Goal: Task Accomplishment & Management: Complete application form

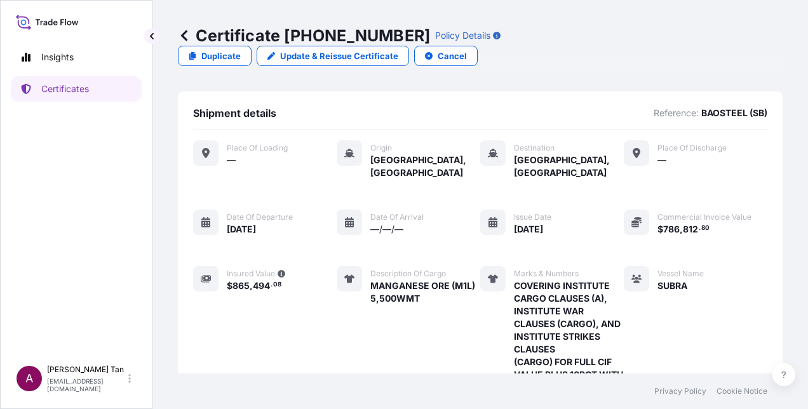
scroll to position [291, 0]
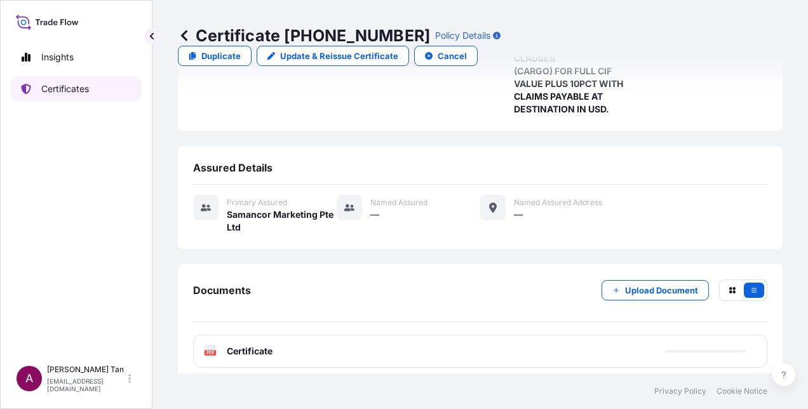
click at [70, 86] on p "Certificates" at bounding box center [65, 89] width 48 height 13
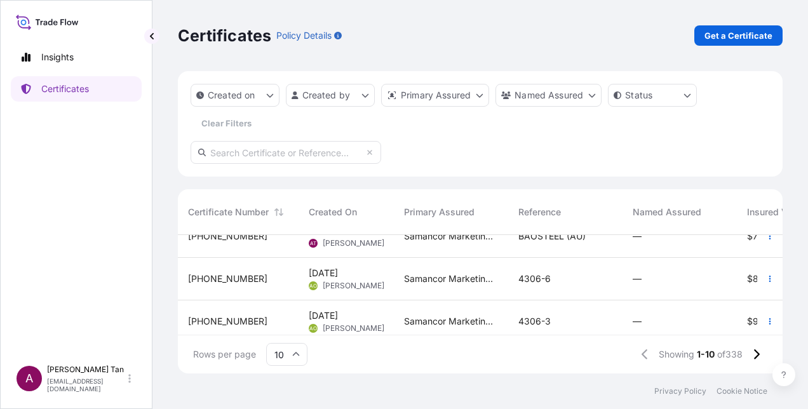
scroll to position [336, 0]
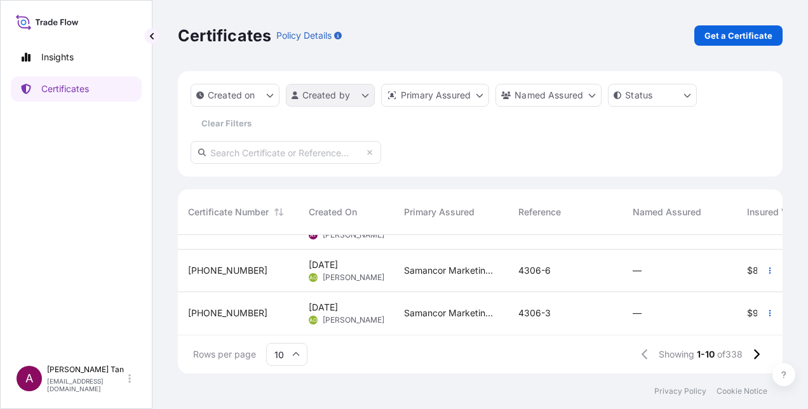
click at [360, 95] on html "Insights Certificates A [PERSON_NAME] [PERSON_NAME][EMAIL_ADDRESS][DOMAIN_NAME]…" at bounding box center [404, 204] width 808 height 409
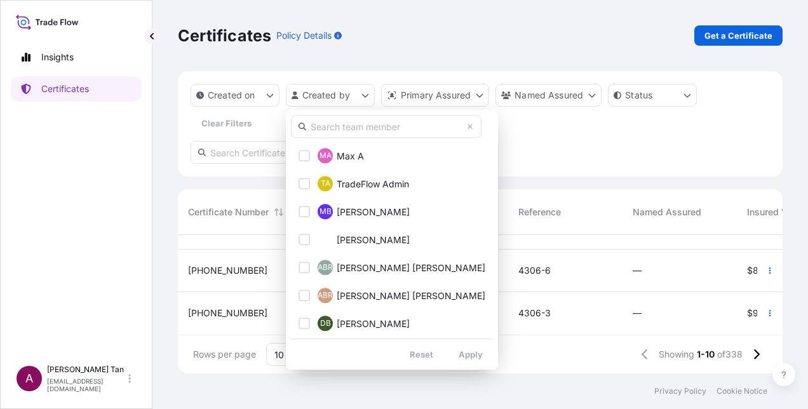
click at [353, 131] on input "text" at bounding box center [386, 126] width 191 height 23
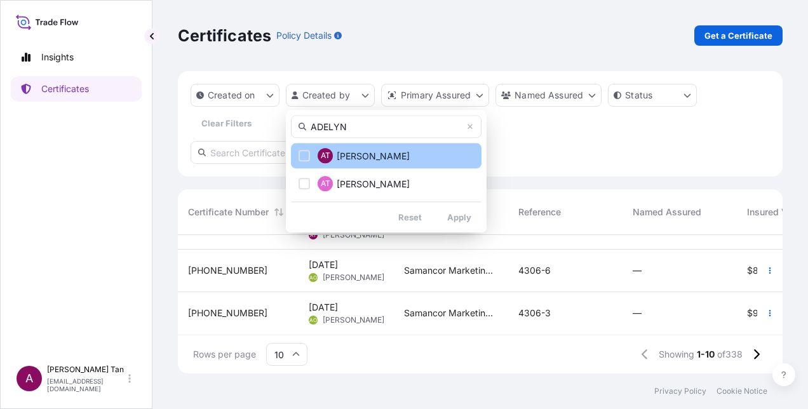
type input "ADELYN"
click at [303, 158] on div "Select Option" at bounding box center [304, 155] width 11 height 11
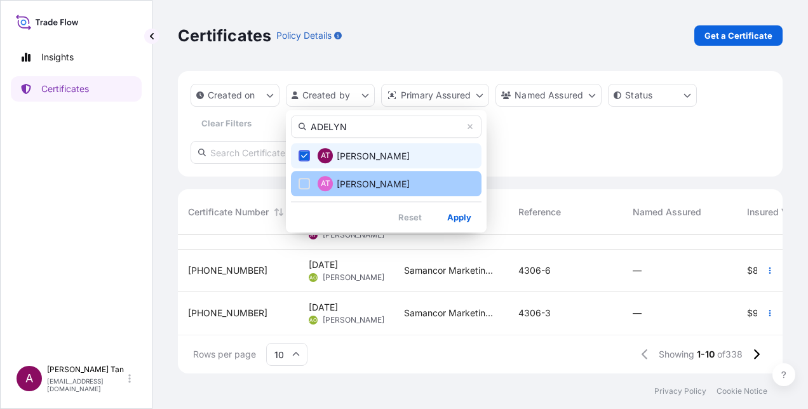
click at [305, 186] on div "Select Option" at bounding box center [304, 183] width 11 height 11
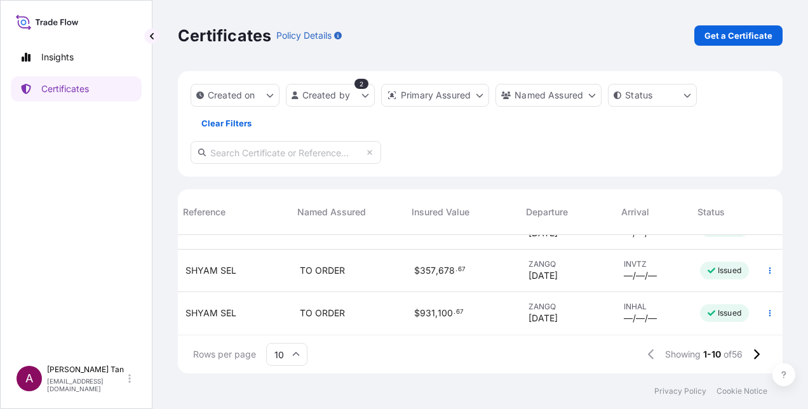
scroll to position [336, 364]
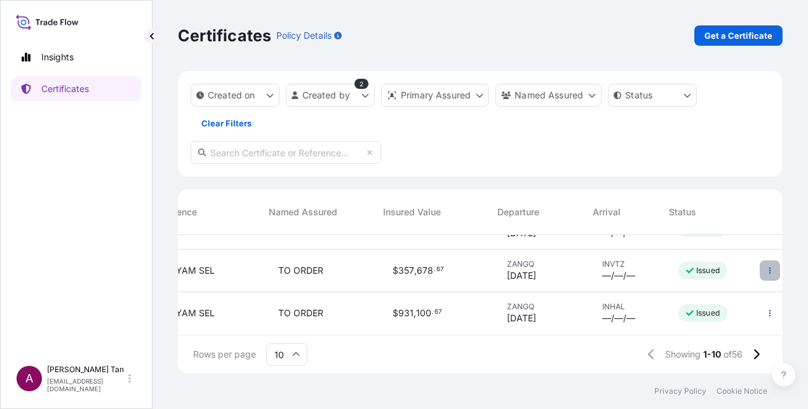
click at [766, 267] on icon "button" at bounding box center [770, 271] width 8 height 8
click at [202, 264] on span "SHYAM SEL" at bounding box center [189, 270] width 51 height 13
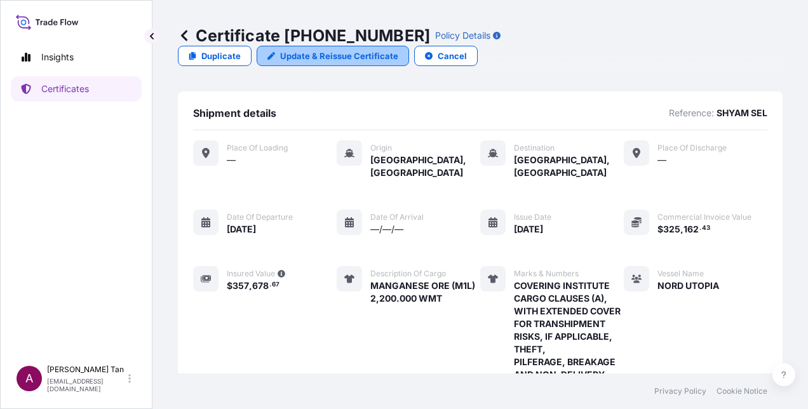
click at [398, 50] on p "Update & Reissue Certificate" at bounding box center [339, 56] width 118 height 13
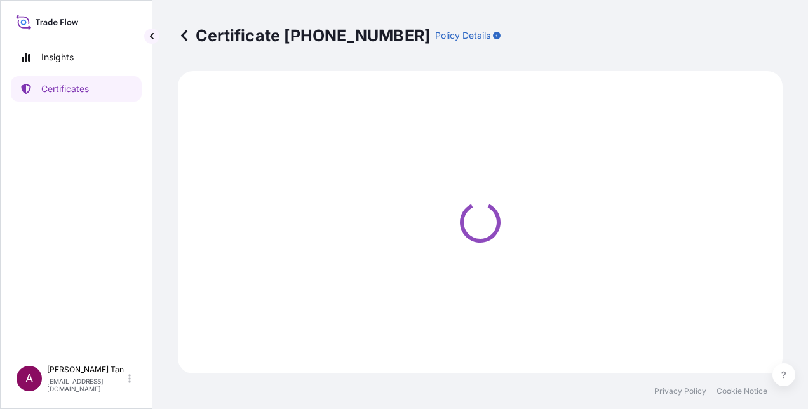
select select "Sea"
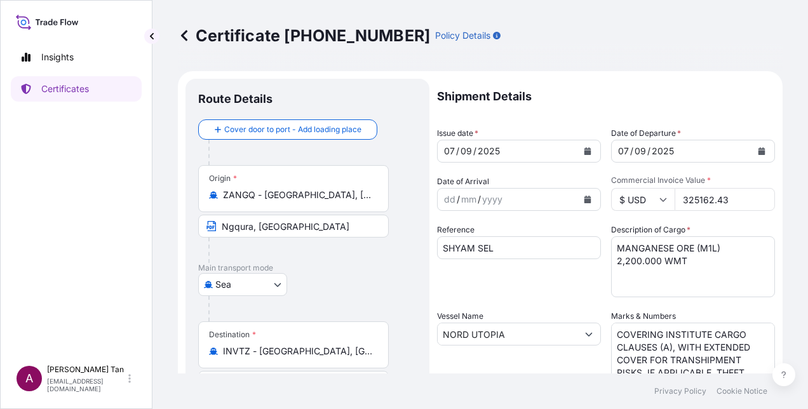
select select "31710"
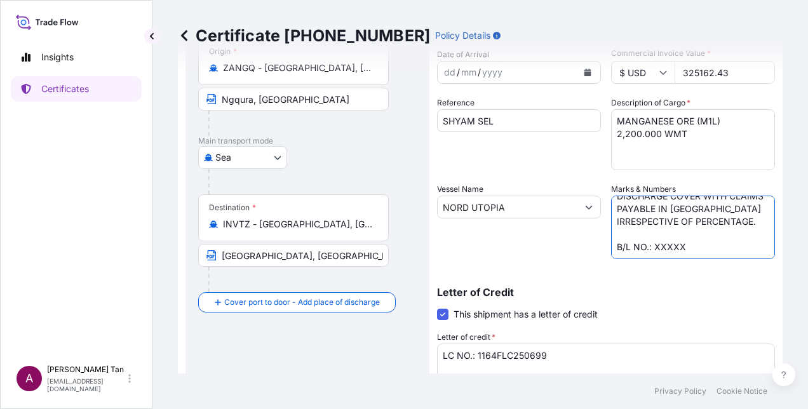
scroll to position [163, 0]
drag, startPoint x: 689, startPoint y: 248, endPoint x: 651, endPoint y: 247, distance: 38.1
click at [651, 247] on textarea "COVERING INSTITUTE CARGO CLAUSES (A), WITH EXTENDED COVER FOR TRANSHIPMENT RISK…" at bounding box center [693, 228] width 164 height 64
paste textarea "1132661/07"
type textarea "COVERING INSTITUTE CARGO CLAUSES (A), WITH EXTENDED COVER FOR TRANSHIPMENT RISK…"
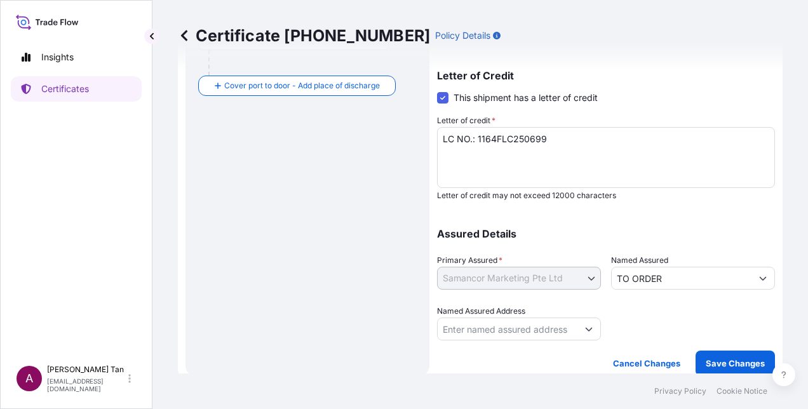
scroll to position [353, 0]
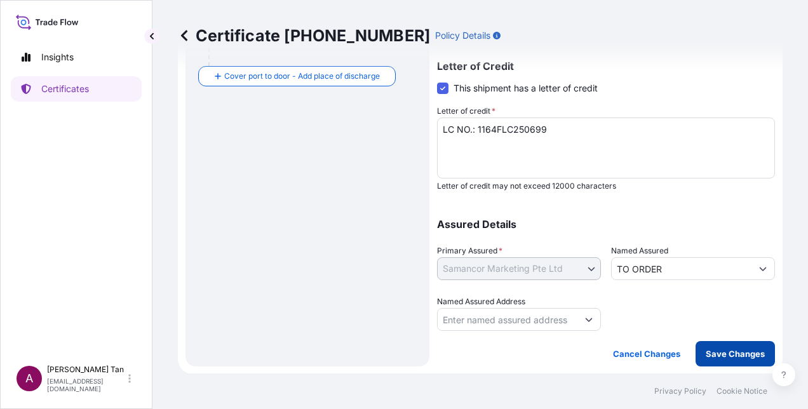
click at [713, 360] on button "Save Changes" at bounding box center [735, 353] width 79 height 25
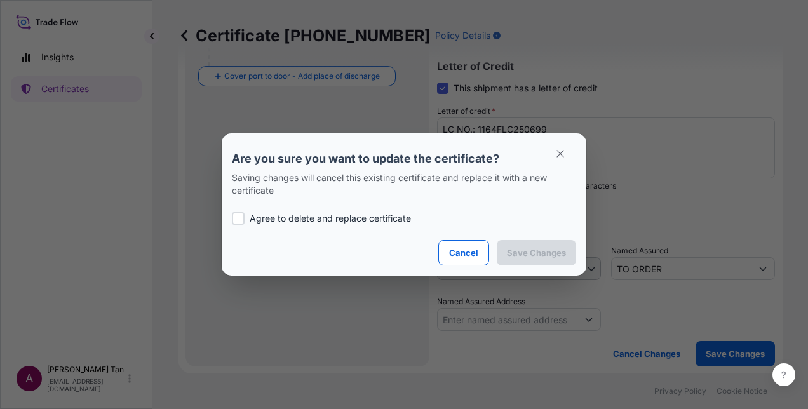
click at [266, 219] on p "Agree to delete and replace certificate" at bounding box center [330, 218] width 161 height 13
checkbox input "true"
click at [552, 261] on button "Save Changes" at bounding box center [536, 252] width 79 height 25
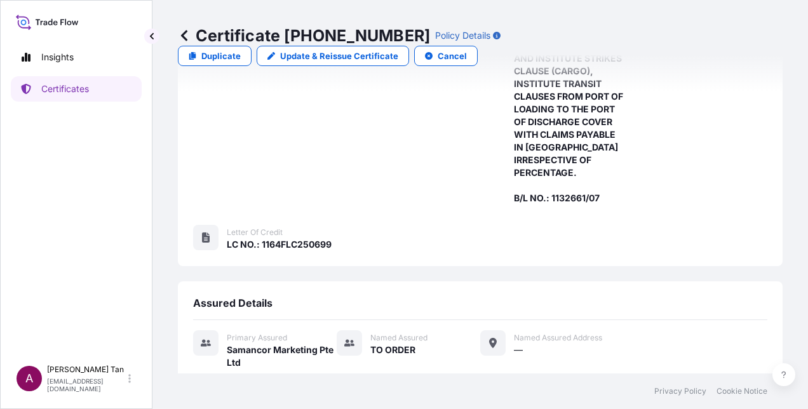
scroll to position [477, 0]
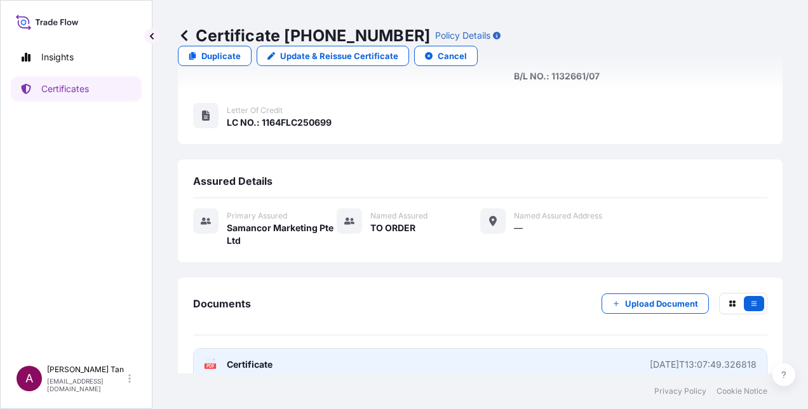
click at [276, 351] on link "PDF Certificate [DATE]T13:07:49.326818" at bounding box center [480, 364] width 575 height 33
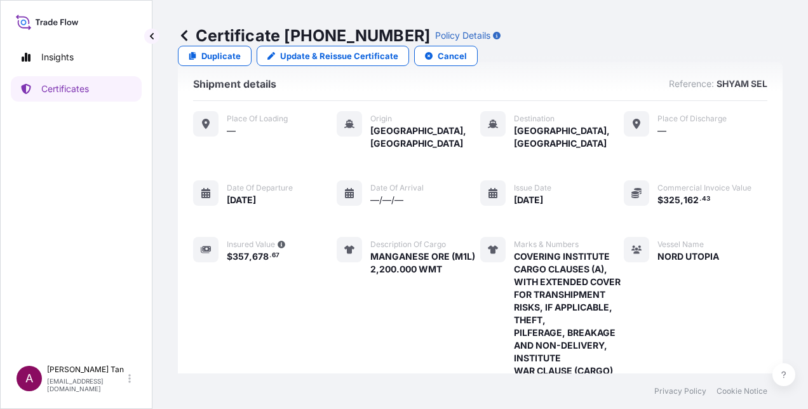
scroll to position [0, 0]
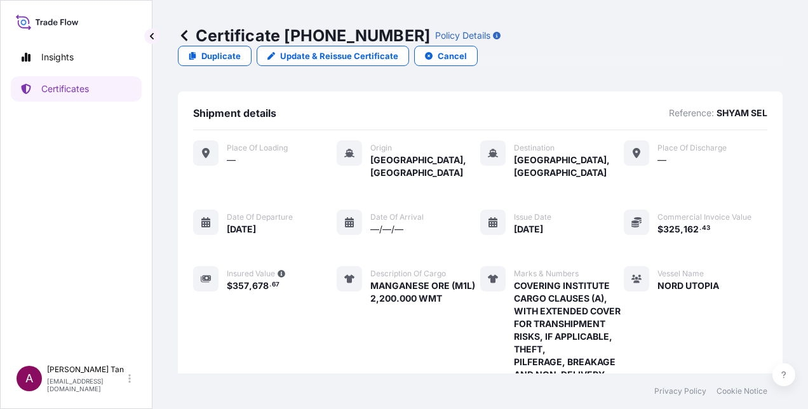
click at [183, 36] on icon at bounding box center [184, 35] width 6 height 11
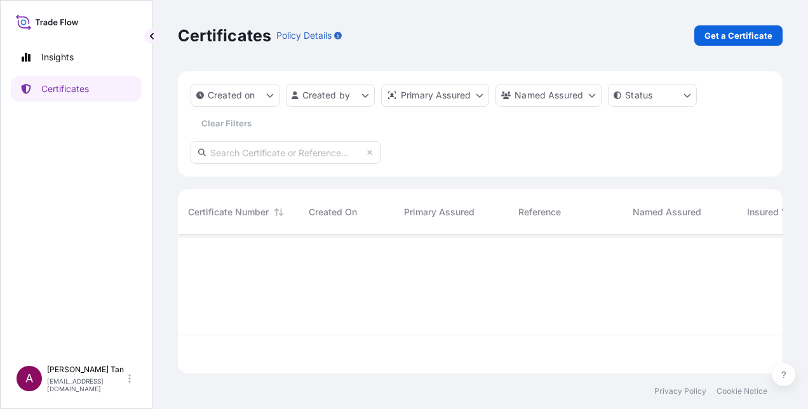
scroll to position [136, 595]
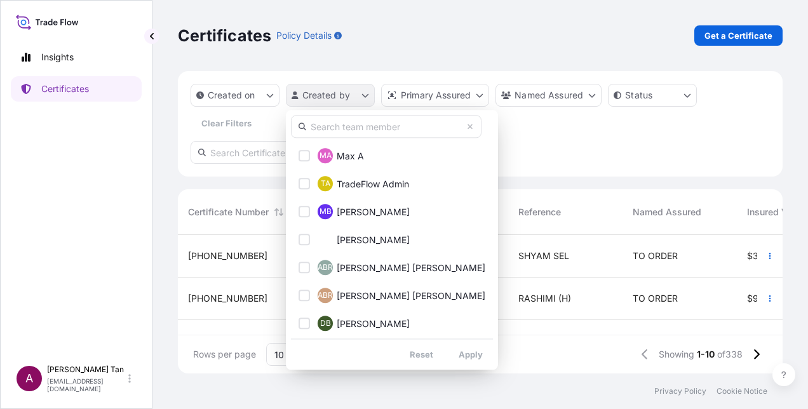
click at [371, 97] on html "Insights Certificates A [PERSON_NAME] [PERSON_NAME][EMAIL_ADDRESS][DOMAIN_NAME]…" at bounding box center [404, 204] width 808 height 409
click at [364, 126] on input "text" at bounding box center [386, 126] width 191 height 23
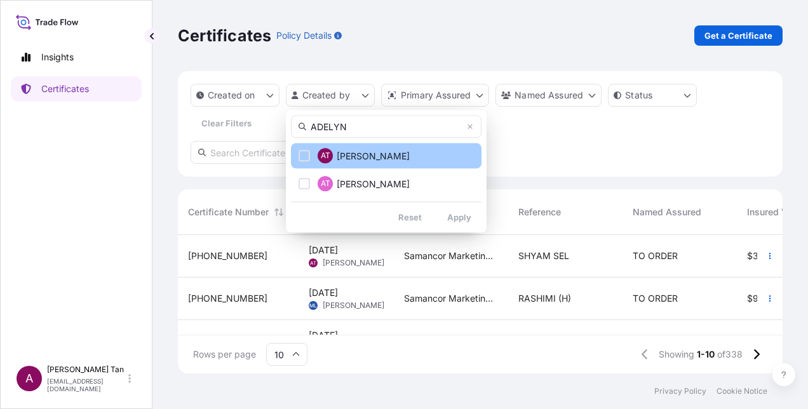
type input "ADELYN"
click at [302, 154] on div "Select Option" at bounding box center [304, 155] width 11 height 11
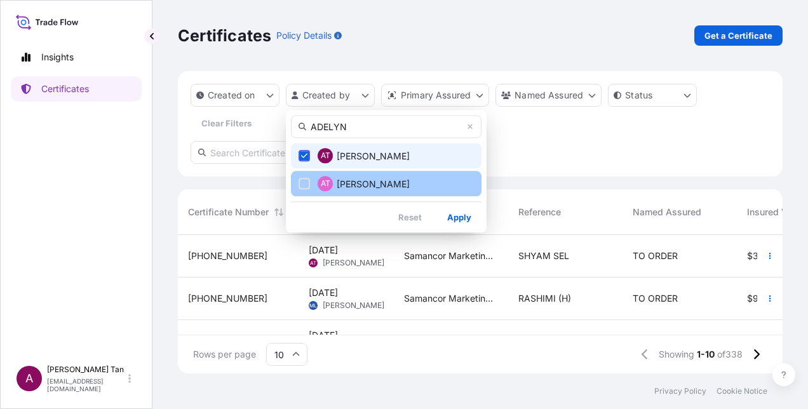
click at [305, 177] on button "AT [PERSON_NAME]" at bounding box center [386, 183] width 191 height 25
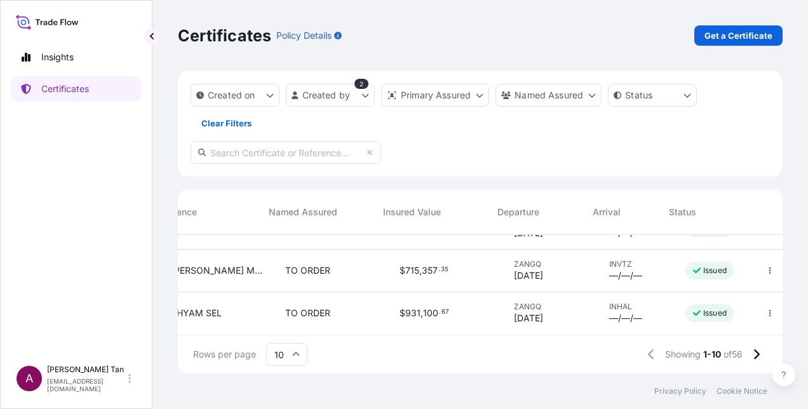
scroll to position [336, 364]
click at [205, 309] on span "SHYAM SEL" at bounding box center [189, 313] width 51 height 13
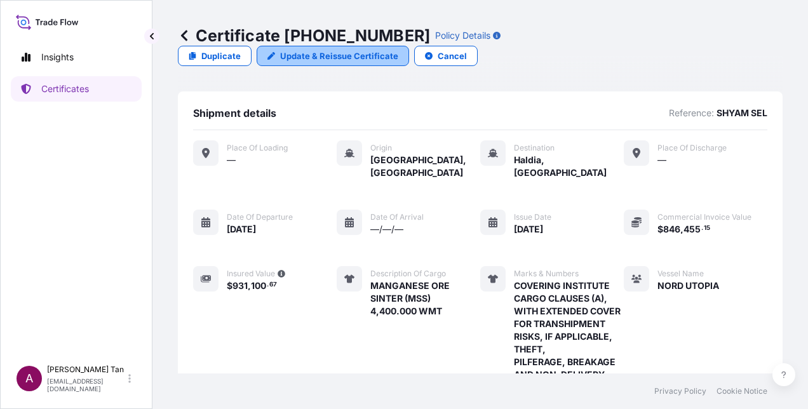
click at [398, 50] on p "Update & Reissue Certificate" at bounding box center [339, 56] width 118 height 13
select select "Sea"
select select "31710"
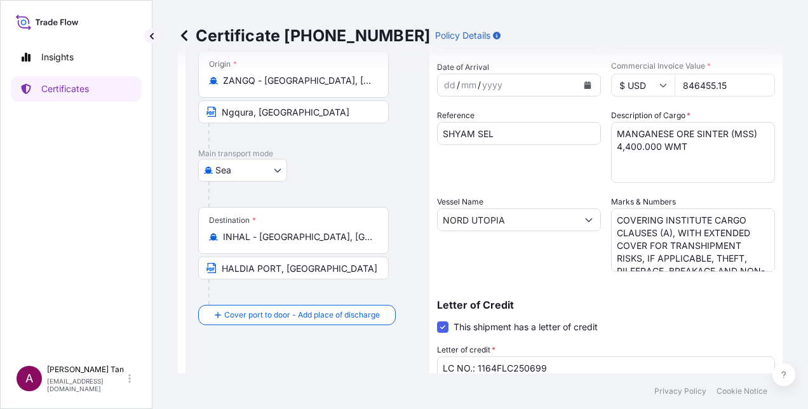
scroll to position [127, 0]
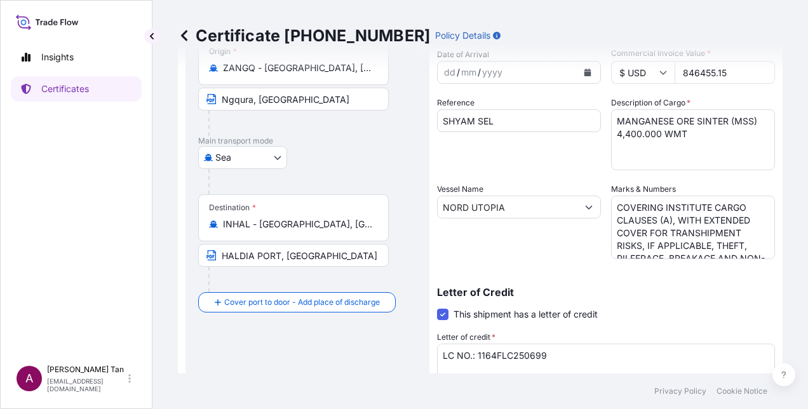
click at [717, 240] on textarea "COVERING INSTITUTE CARGO CLAUSES (A), WITH EXTENDED COVER FOR TRANSHIPMENT RISK…" at bounding box center [693, 228] width 164 height 64
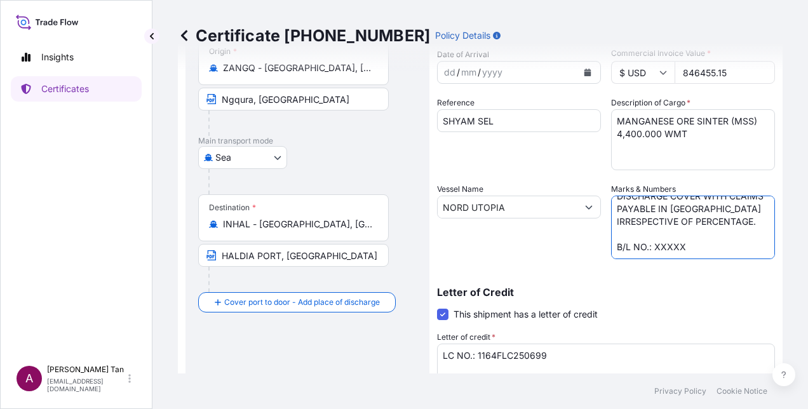
scroll to position [163, 0]
drag, startPoint x: 689, startPoint y: 243, endPoint x: 650, endPoint y: 243, distance: 38.8
click at [650, 243] on textarea "COVERING INSTITUTE CARGO CLAUSES (A), WITH EXTENDED COVER FOR TRANSHIPMENT RISK…" at bounding box center [693, 228] width 164 height 64
paste textarea "1132661/12"
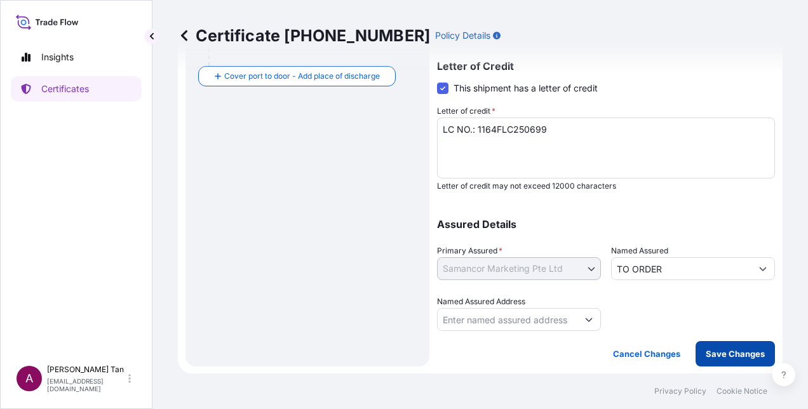
type textarea "COVERING INSTITUTE CARGO CLAUSES (A), WITH EXTENDED COVER FOR TRANSHIPMENT RISK…"
click at [706, 349] on p "Save Changes" at bounding box center [735, 354] width 59 height 13
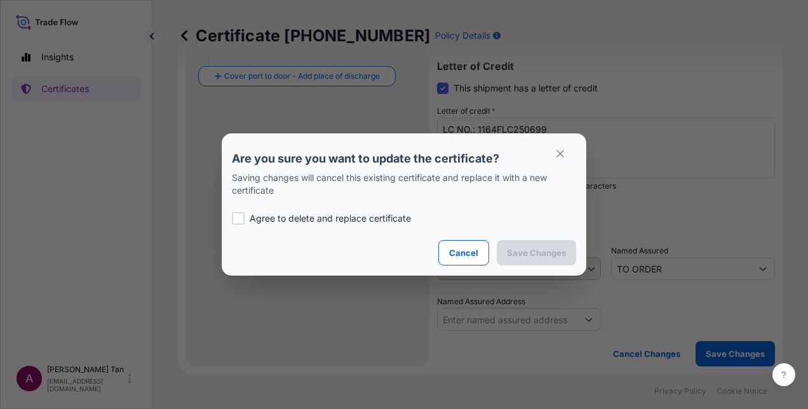
click at [270, 216] on p "Agree to delete and replace certificate" at bounding box center [330, 218] width 161 height 13
checkbox input "true"
click at [540, 251] on p "Save Changes" at bounding box center [536, 253] width 59 height 13
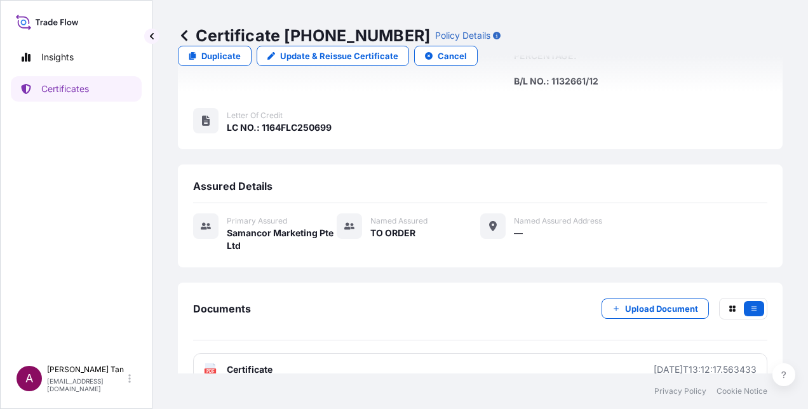
scroll to position [477, 0]
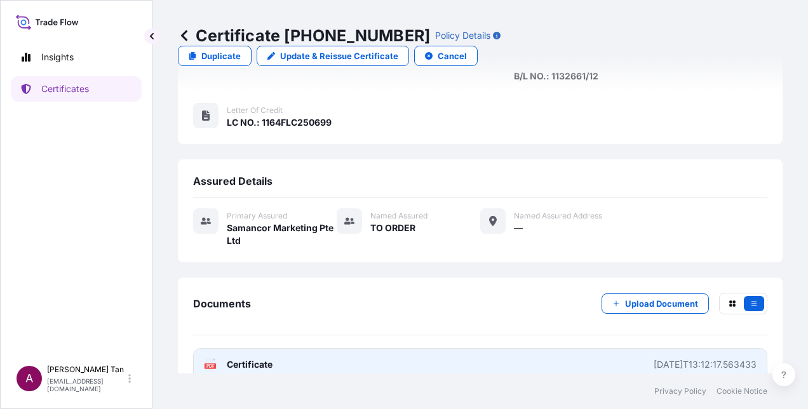
click at [264, 358] on span "Certificate" at bounding box center [250, 364] width 46 height 13
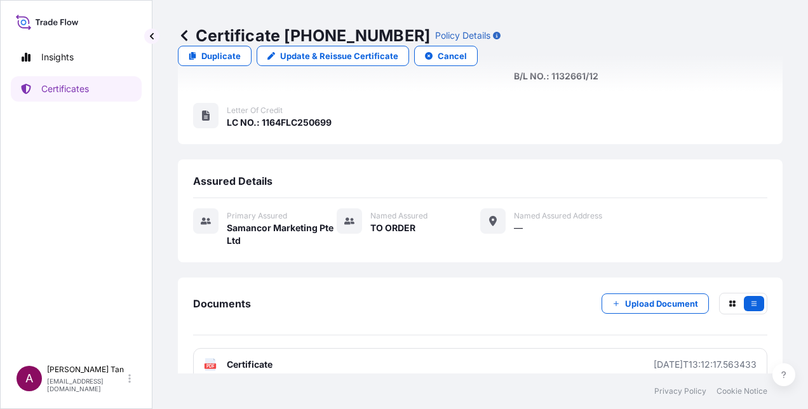
click at [184, 38] on icon at bounding box center [184, 35] width 6 height 11
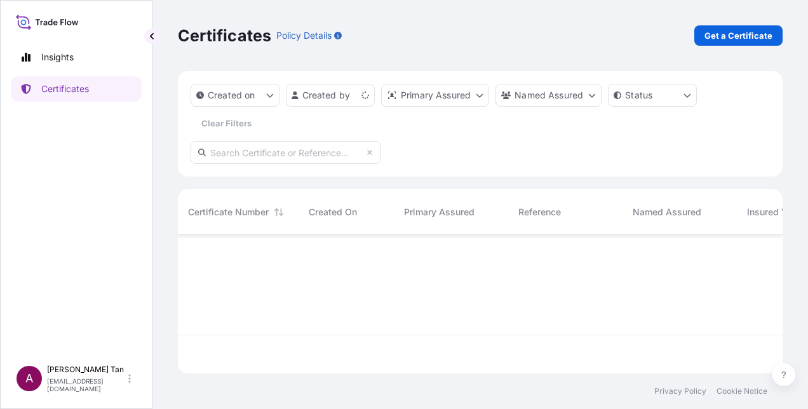
scroll to position [136, 595]
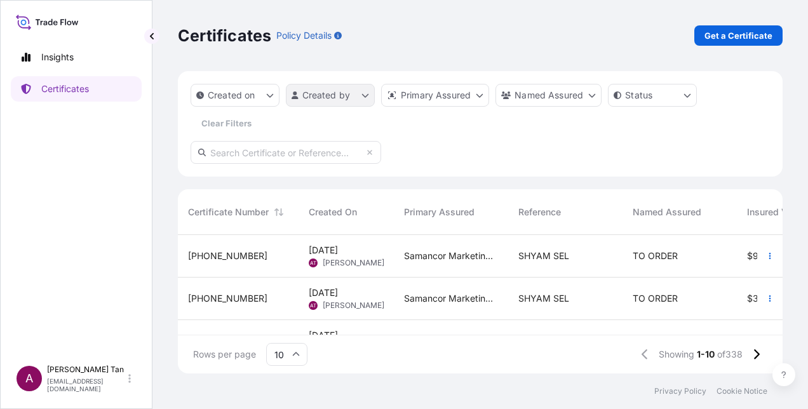
click at [362, 97] on html "Insights Certificates A [PERSON_NAME] [PERSON_NAME][EMAIL_ADDRESS][DOMAIN_NAME]…" at bounding box center [404, 204] width 808 height 409
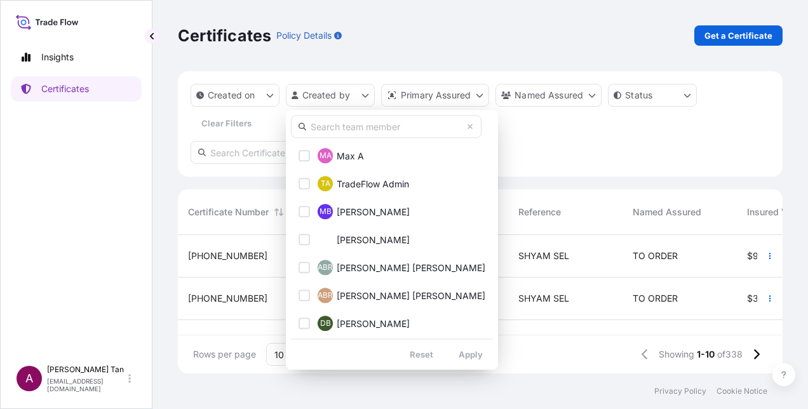
click at [352, 132] on input "text" at bounding box center [386, 126] width 191 height 23
type input "ADELYN"
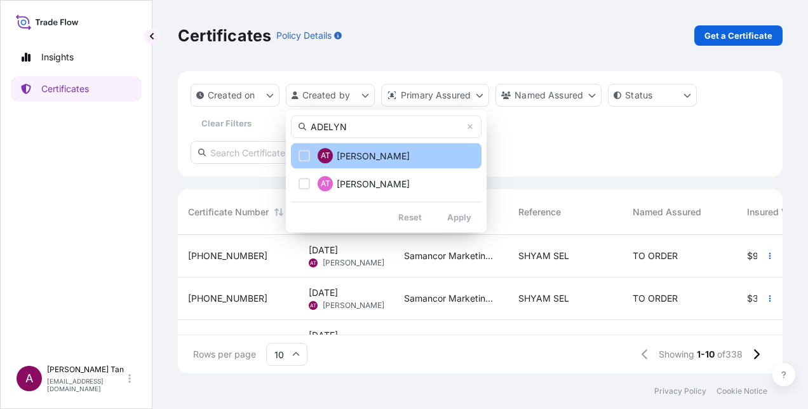
click at [307, 154] on div "Select Option" at bounding box center [304, 155] width 11 height 11
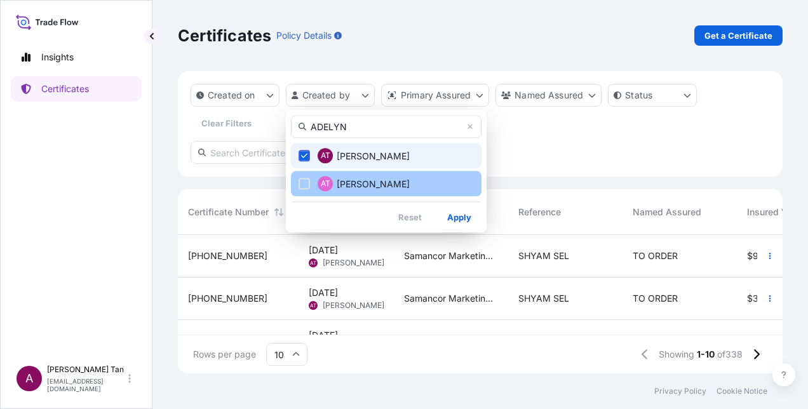
drag, startPoint x: 301, startPoint y: 184, endPoint x: 328, endPoint y: 196, distance: 29.6
click at [301, 184] on div "Select Option" at bounding box center [304, 183] width 11 height 11
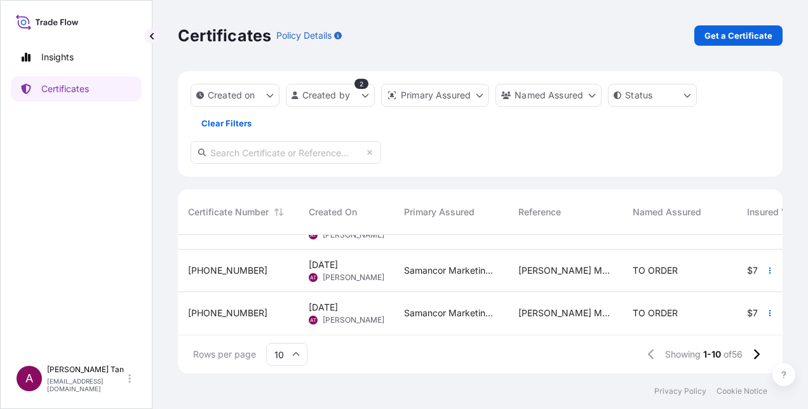
scroll to position [336, 0]
click at [749, 354] on button at bounding box center [756, 354] width 22 height 20
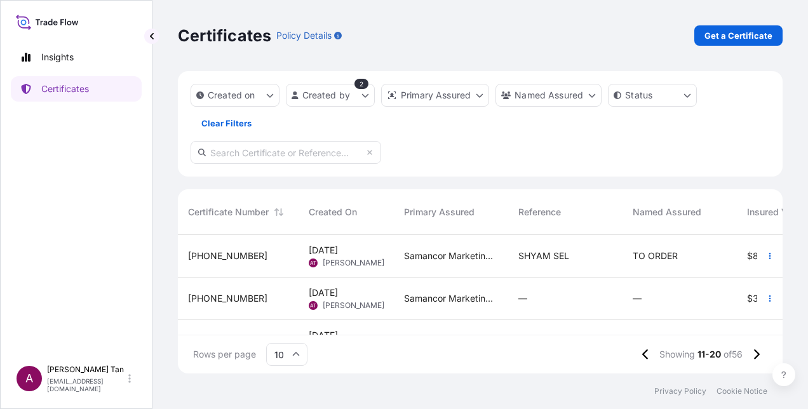
click at [244, 257] on div "[PHONE_NUMBER]" at bounding box center [238, 256] width 100 height 13
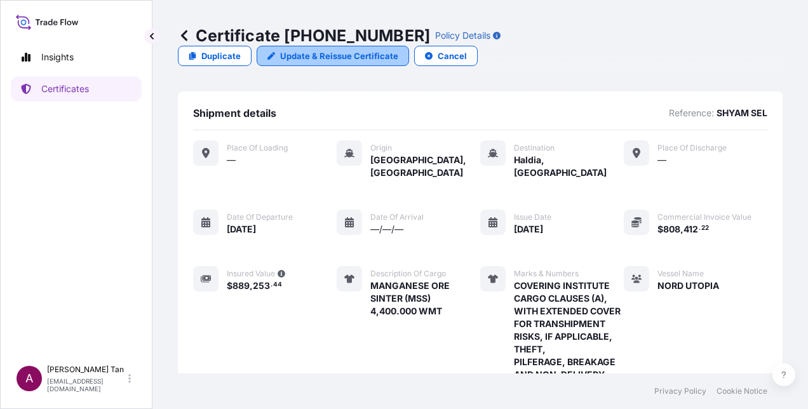
click at [398, 50] on p "Update & Reissue Certificate" at bounding box center [339, 56] width 118 height 13
select select "Sea"
select select "31710"
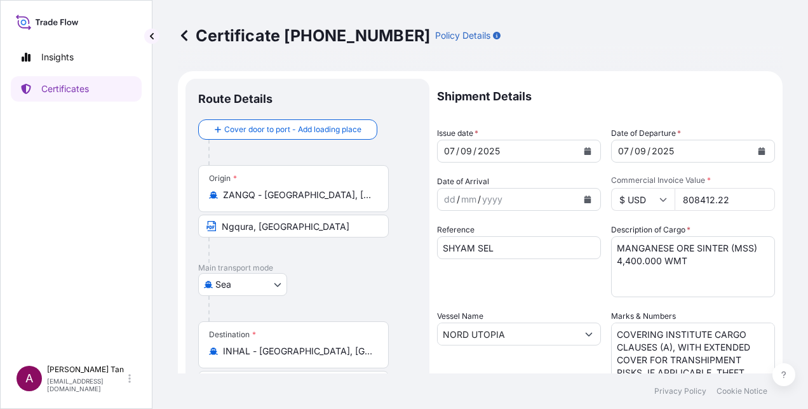
drag, startPoint x: 742, startPoint y: 198, endPoint x: 651, endPoint y: 206, distance: 91.2
click at [651, 206] on div "$ USD 808412.22" at bounding box center [693, 199] width 164 height 23
type input "806510.07"
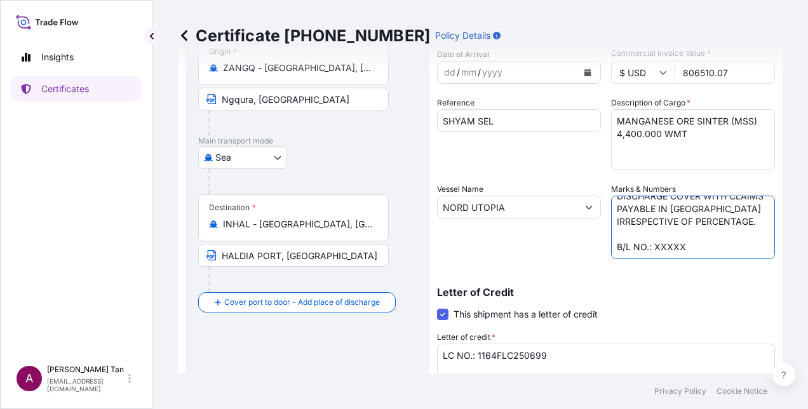
scroll to position [163, 0]
drag, startPoint x: 700, startPoint y: 252, endPoint x: 651, endPoint y: 250, distance: 48.3
click at [651, 250] on textarea "COVERING INSTITUTE CARGO CLAUSES (A), WITH EXTENDED COVER FOR TRANSHIPMENT RISK…" at bounding box center [693, 228] width 164 height 64
paste textarea "1132661/06"
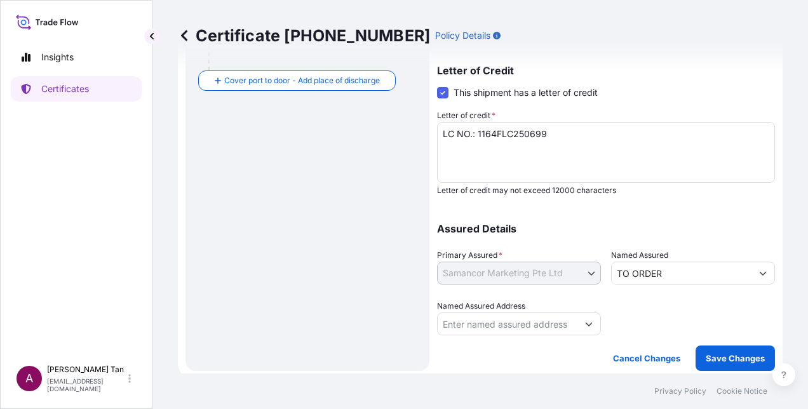
scroll to position [353, 0]
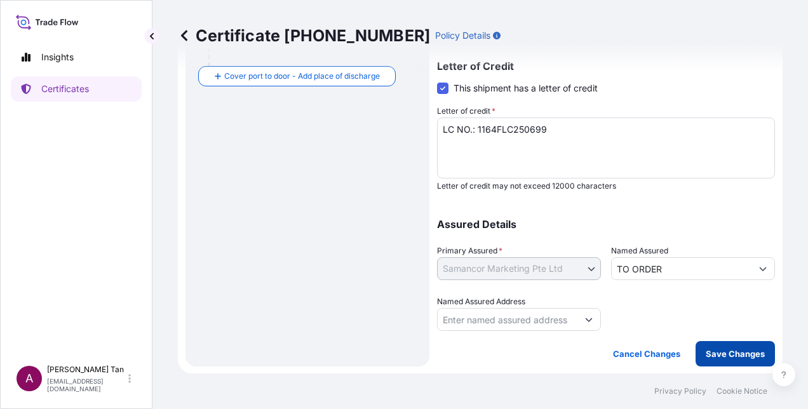
type textarea "COVERING INSTITUTE CARGO CLAUSES (A), WITH EXTENDED COVER FOR TRANSHIPMENT RISK…"
click at [719, 349] on p "Save Changes" at bounding box center [735, 354] width 59 height 13
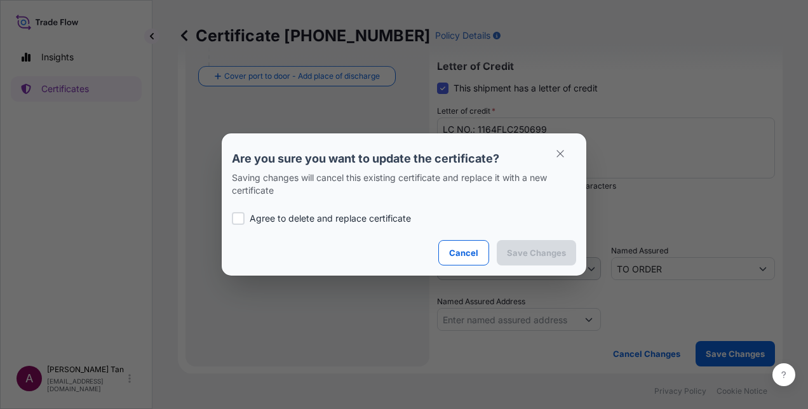
click at [367, 219] on p "Agree to delete and replace certificate" at bounding box center [330, 218] width 161 height 13
checkbox input "true"
click at [526, 255] on p "Save Changes" at bounding box center [536, 253] width 59 height 13
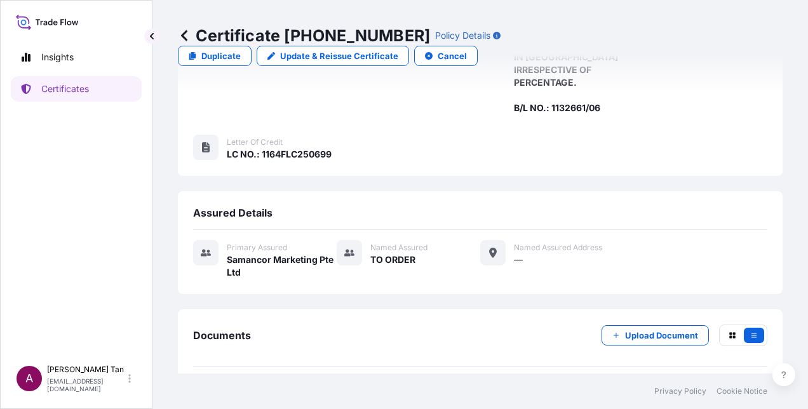
scroll to position [477, 0]
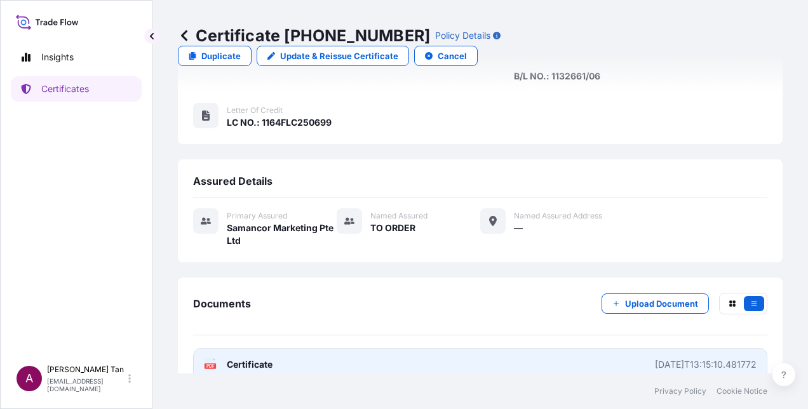
click at [256, 358] on span "Certificate" at bounding box center [250, 364] width 46 height 13
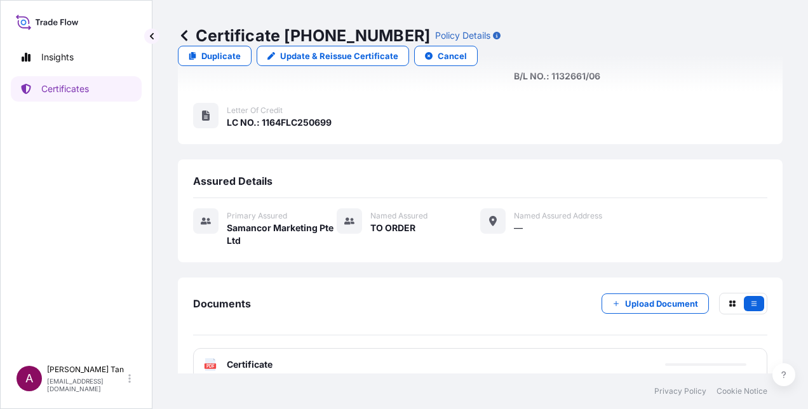
click at [181, 36] on icon at bounding box center [184, 35] width 6 height 11
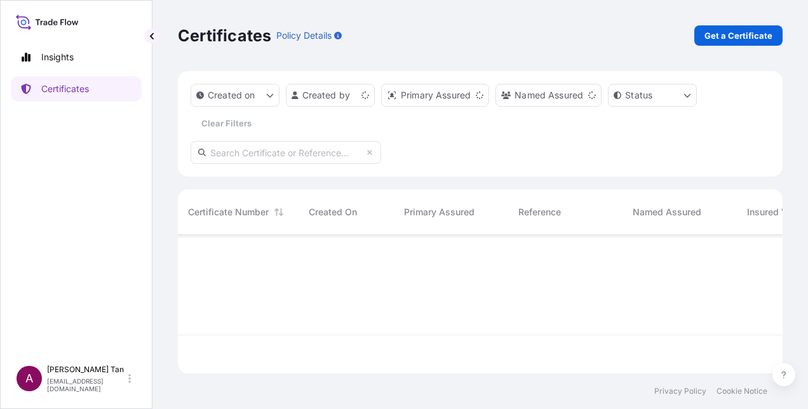
scroll to position [136, 595]
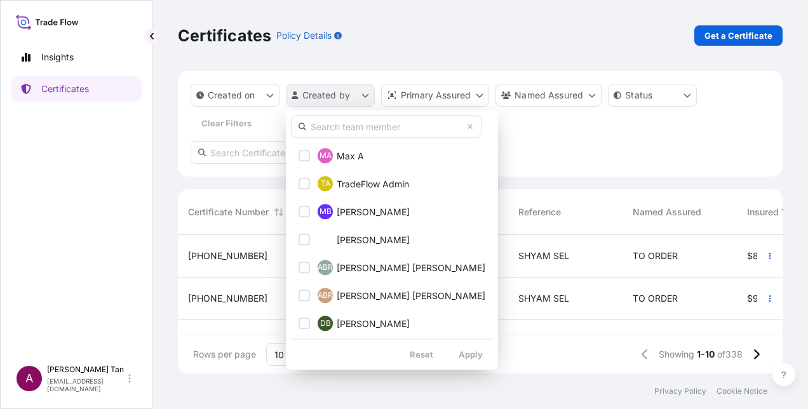
click at [369, 95] on html "Insights Certificates A [PERSON_NAME] [PERSON_NAME][EMAIL_ADDRESS][DOMAIN_NAME]…" at bounding box center [404, 204] width 808 height 409
click at [351, 126] on input "text" at bounding box center [386, 126] width 191 height 23
type input "ADELYN"
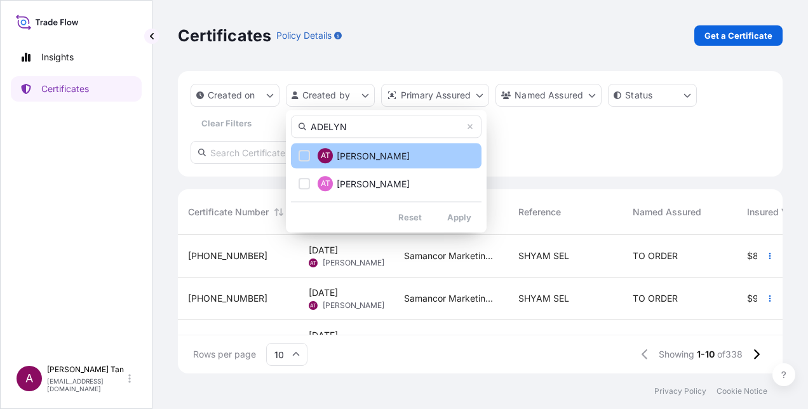
click at [306, 156] on div "Select Option" at bounding box center [304, 155] width 11 height 11
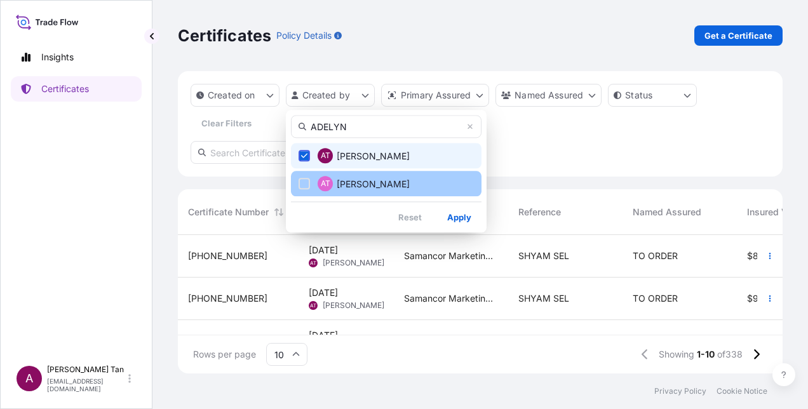
click at [308, 191] on button "AT [PERSON_NAME]" at bounding box center [386, 183] width 191 height 25
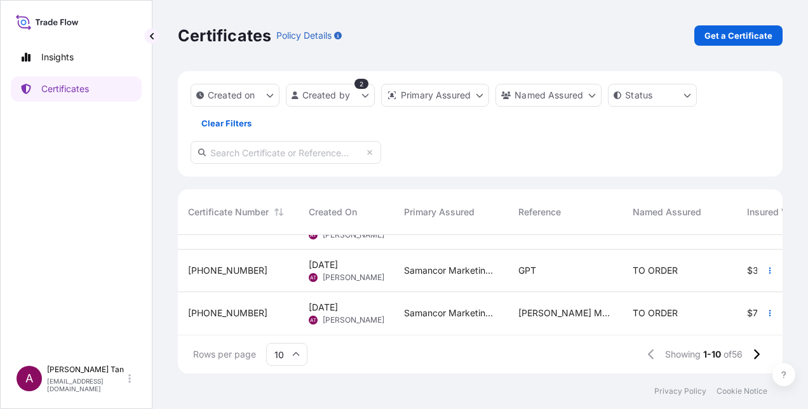
scroll to position [272, 0]
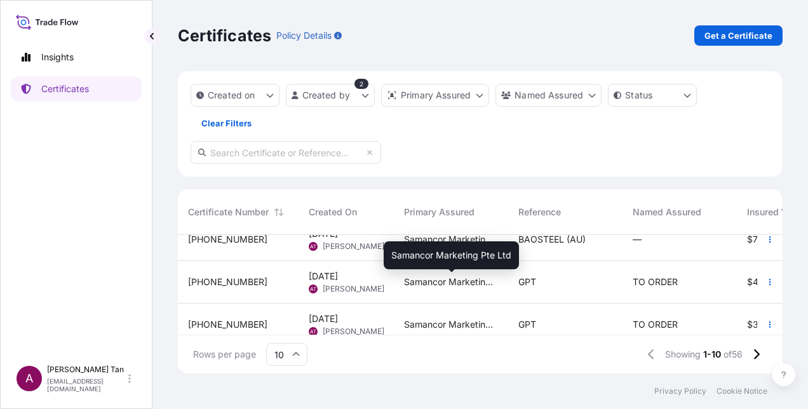
click at [433, 280] on span "Samancor Marketing Pte Ltd" at bounding box center [451, 282] width 94 height 13
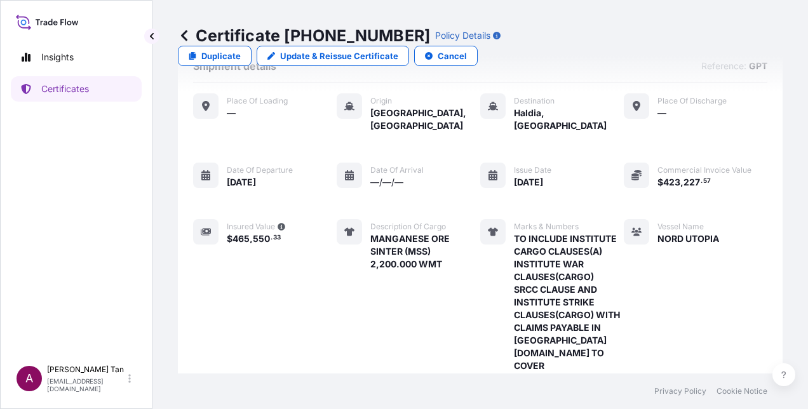
scroll to position [64, 0]
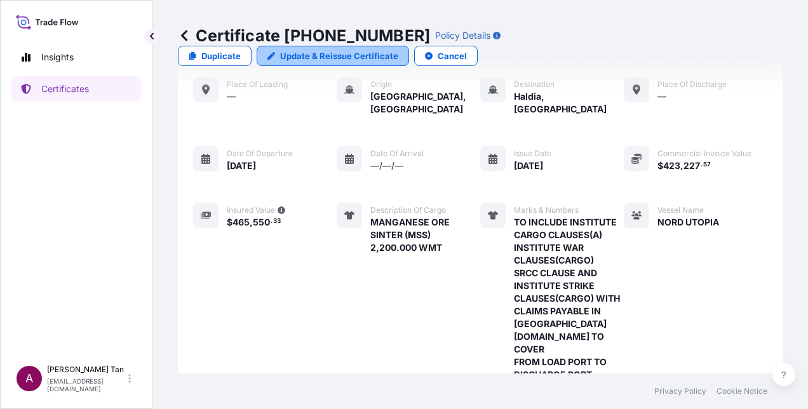
click at [409, 46] on link "Update & Reissue Certificate" at bounding box center [333, 56] width 153 height 20
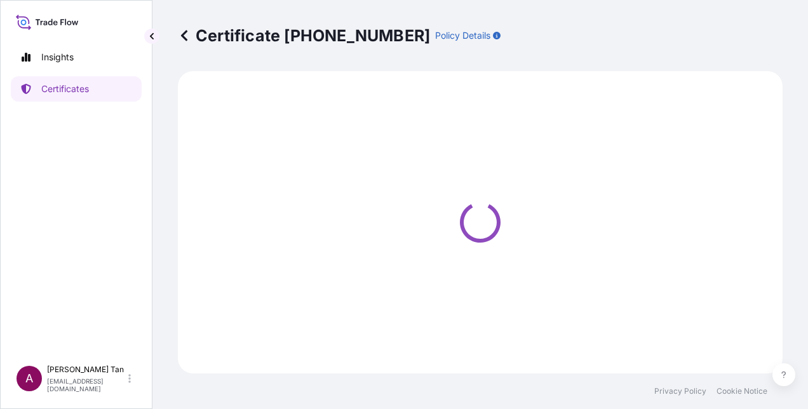
select select "Sea"
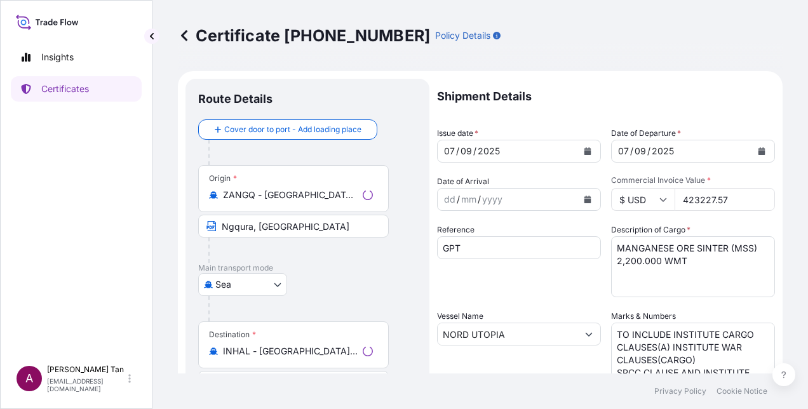
select select "31710"
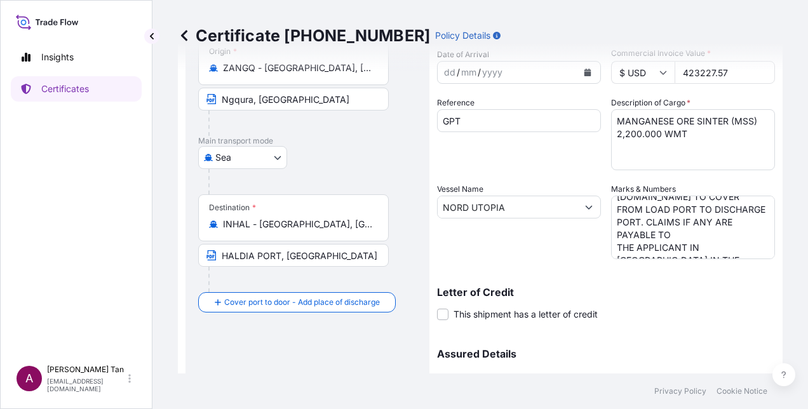
scroll to position [163, 0]
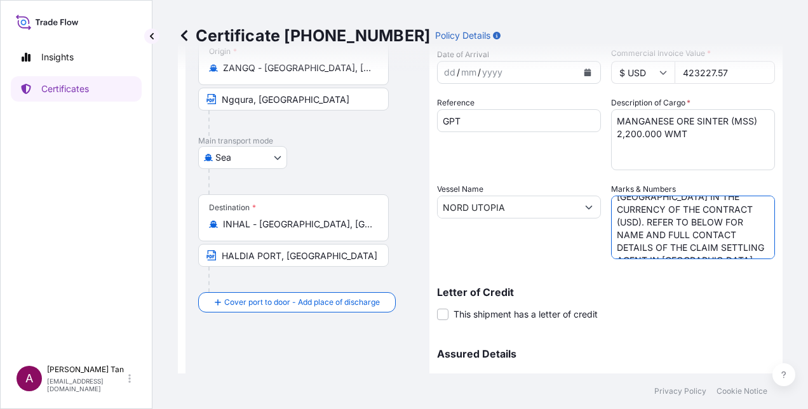
click at [689, 228] on textarea "TO INCLUDE INSTITUTE CARGO CLAUSES(A) INSTITUTE WAR CLAUSES(CARGO) SRCC CLAUSE …" at bounding box center [693, 228] width 164 height 64
drag, startPoint x: 695, startPoint y: 255, endPoint x: 723, endPoint y: 258, distance: 27.4
click at [723, 258] on textarea "TO INCLUDE INSTITUTE CARGO CLAUSES(A) INSTITUTE WAR CLAUSES(CARGO) SRCC CLAUSE …" at bounding box center [693, 228] width 164 height 64
paste textarea "NAME AND FULL CONTACT DETAILS OF THE CLAIM SETTLING AGENT IN [GEOGRAPHIC_DATA]:…"
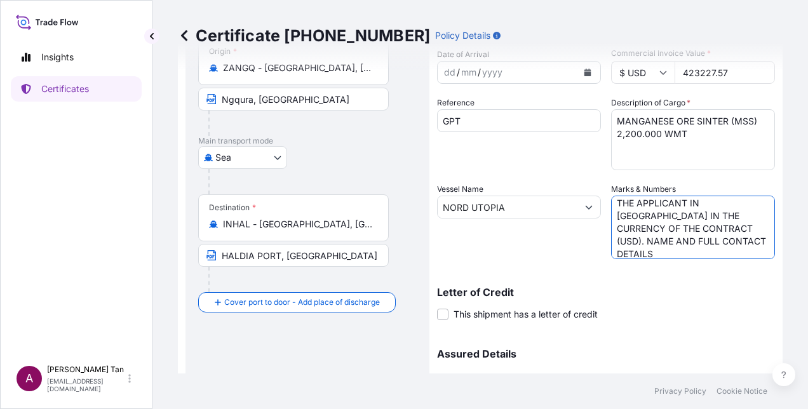
scroll to position [208, 0]
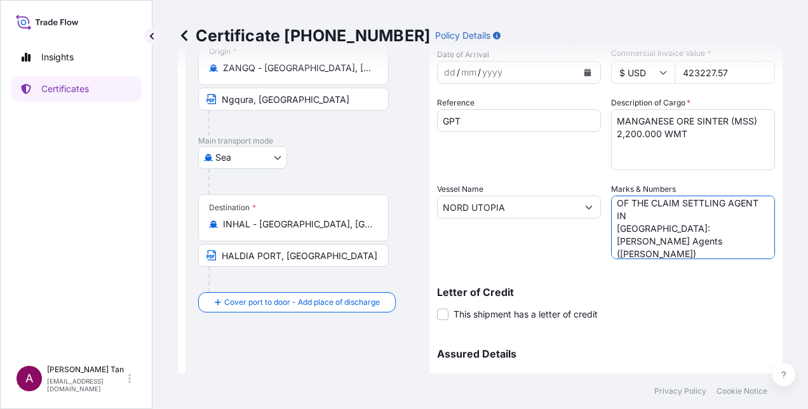
click at [611, 205] on textarea "TO INCLUDE INSTITUTE CARGO CLAUSES(A) INSTITUTE WAR CLAUSES(CARGO) SRCC CLAUSE …" at bounding box center [693, 228] width 164 height 64
click at [613, 254] on textarea "TO INCLUDE INSTITUTE CARGO CLAUSES(A) INSTITUTE WAR CLAUSES(CARGO) SRCC CLAUSE …" at bounding box center [693, 228] width 164 height 64
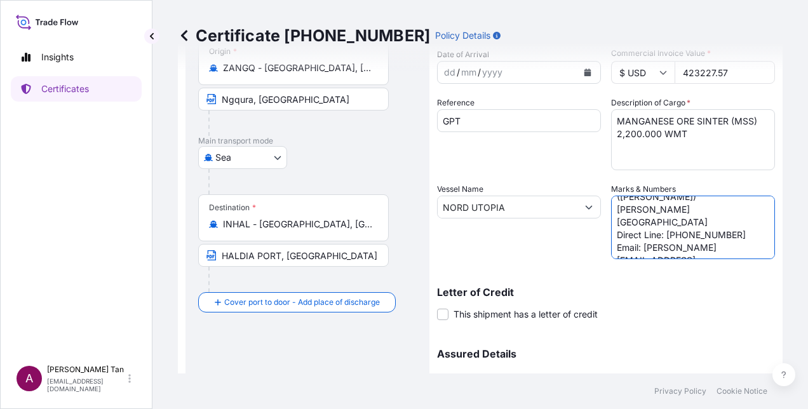
drag, startPoint x: 609, startPoint y: 248, endPoint x: 687, endPoint y: 231, distance: 80.0
click at [611, 248] on textarea "TO INCLUDE INSTITUTE CARGO CLAUSES(A) INSTITUTE WAR CLAUSES(CARGO) SRCC CLAUSE …" at bounding box center [693, 228] width 164 height 64
click at [614, 250] on textarea "TO INCLUDE INSTITUTE CARGO CLAUSES(A) INSTITUTE WAR CLAUSES(CARGO) SRCC CLAUSE …" at bounding box center [693, 228] width 164 height 64
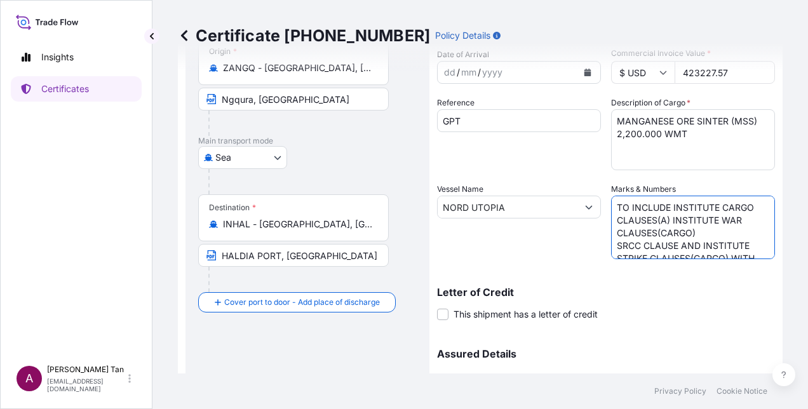
scroll to position [257, 0]
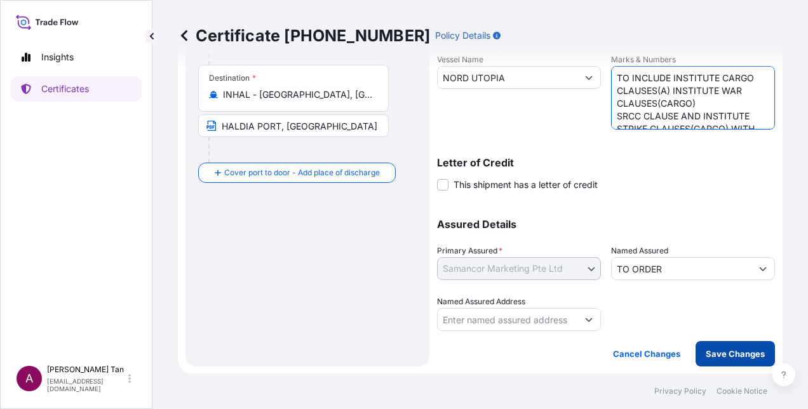
type textarea "TO INCLUDE INSTITUTE CARGO CLAUSES(A) INSTITUTE WAR CLAUSES(CARGO) SRCC CLAUSE …"
click at [706, 355] on p "Save Changes" at bounding box center [735, 354] width 59 height 13
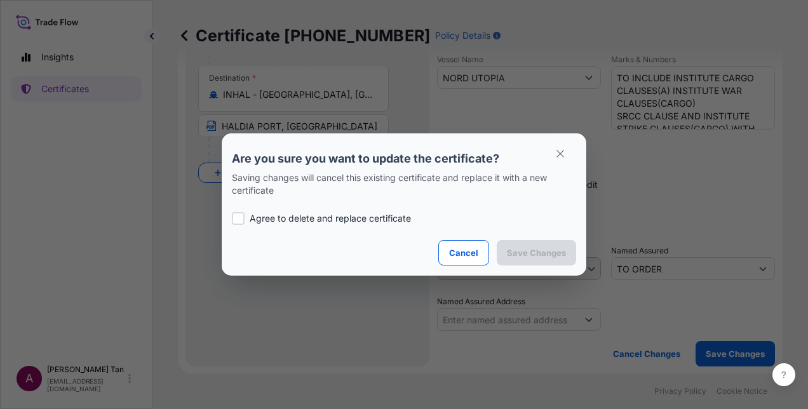
click at [275, 221] on p "Agree to delete and replace certificate" at bounding box center [330, 218] width 161 height 13
checkbox input "true"
click at [540, 253] on p "Save Changes" at bounding box center [536, 253] width 59 height 13
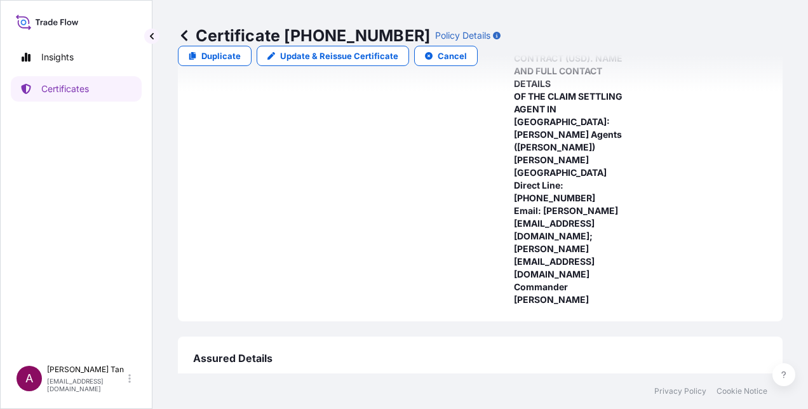
scroll to position [583, 0]
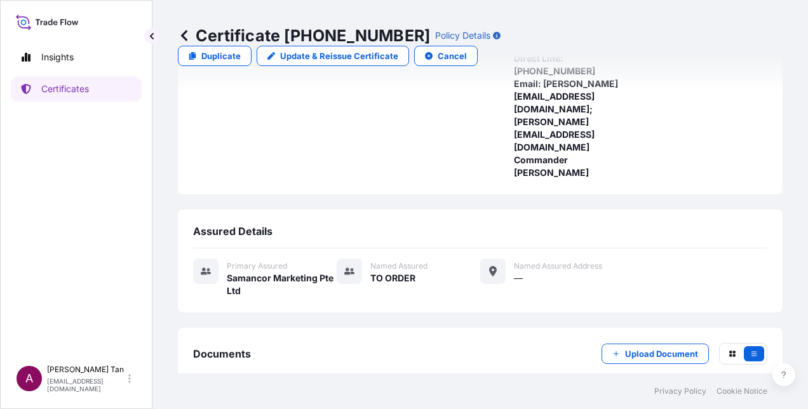
click at [310, 398] on link "PDF Certificate [DATE]T13:38:54.525235" at bounding box center [480, 414] width 575 height 33
click at [186, 39] on icon at bounding box center [184, 35] width 6 height 11
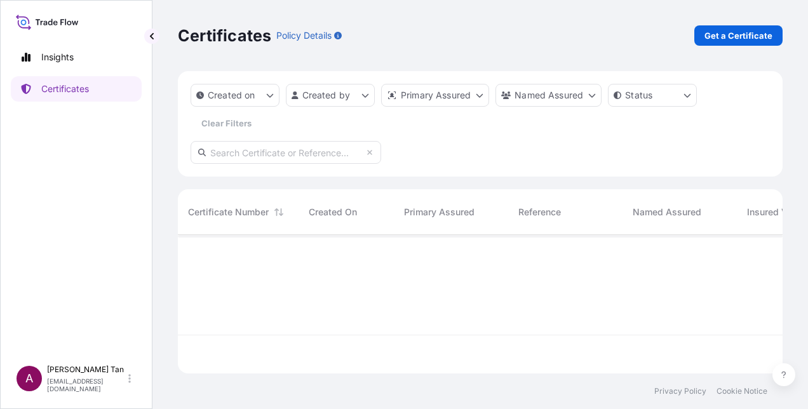
scroll to position [136, 595]
click at [358, 99] on html "Insights Certificates A [PERSON_NAME] [PERSON_NAME][EMAIL_ADDRESS][DOMAIN_NAME]…" at bounding box center [404, 204] width 808 height 409
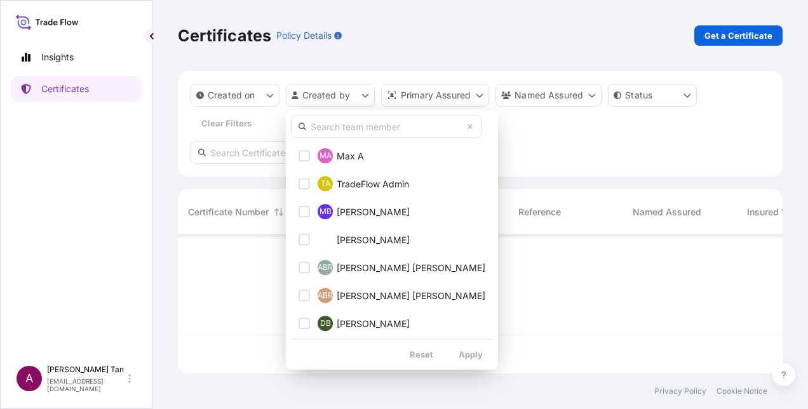
click at [343, 128] on input "text" at bounding box center [386, 126] width 191 height 23
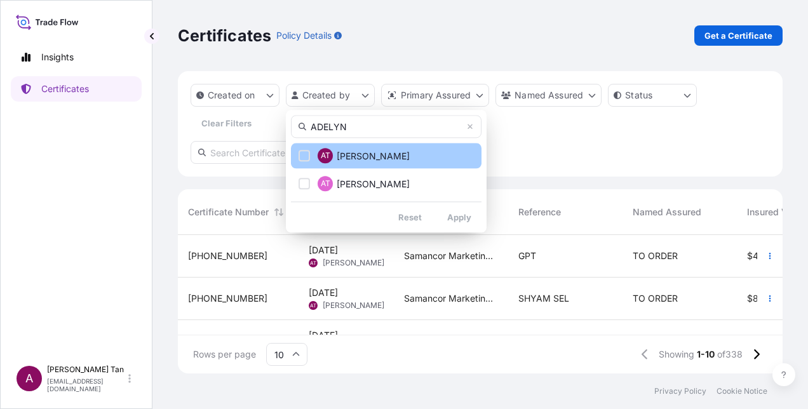
type input "ADELYN"
click at [300, 158] on div "Select Option" at bounding box center [304, 155] width 11 height 11
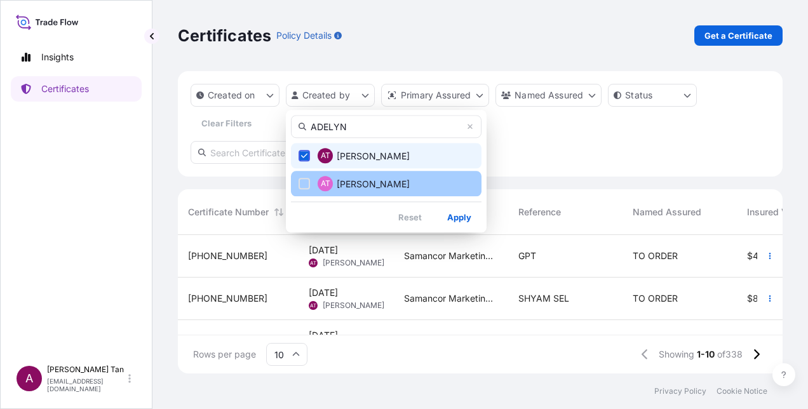
click at [299, 180] on div "Select Option" at bounding box center [304, 183] width 11 height 11
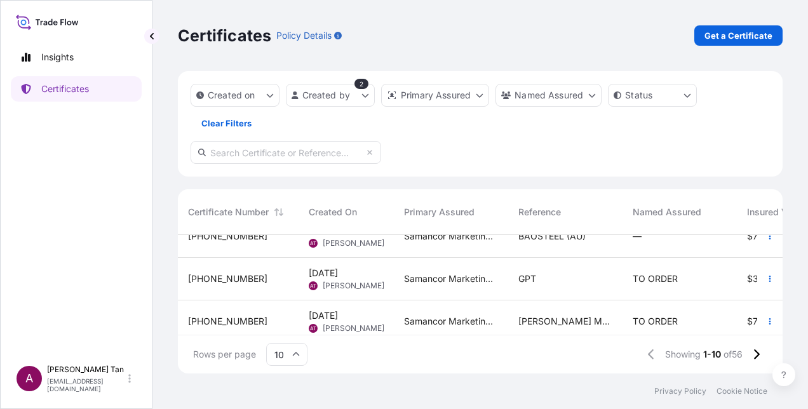
scroll to position [336, 0]
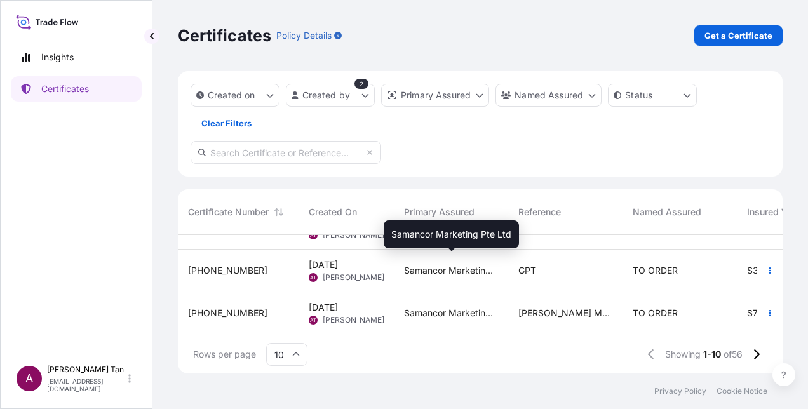
click at [406, 267] on span "Samancor Marketing Pte Ltd" at bounding box center [451, 270] width 94 height 13
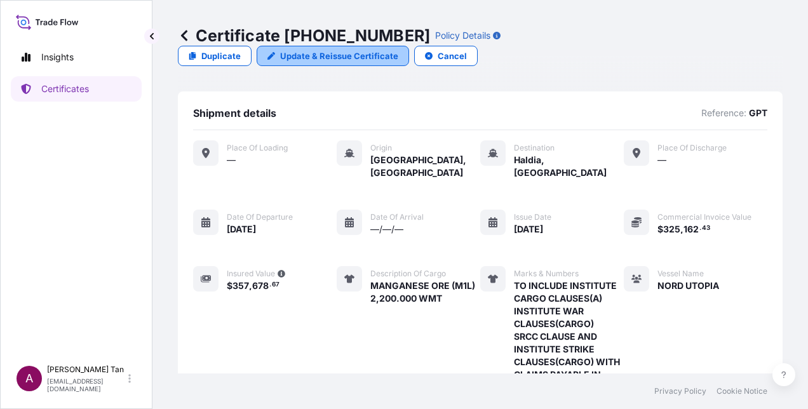
click at [398, 50] on p "Update & Reissue Certificate" at bounding box center [339, 56] width 118 height 13
select select "Sea"
select select "31710"
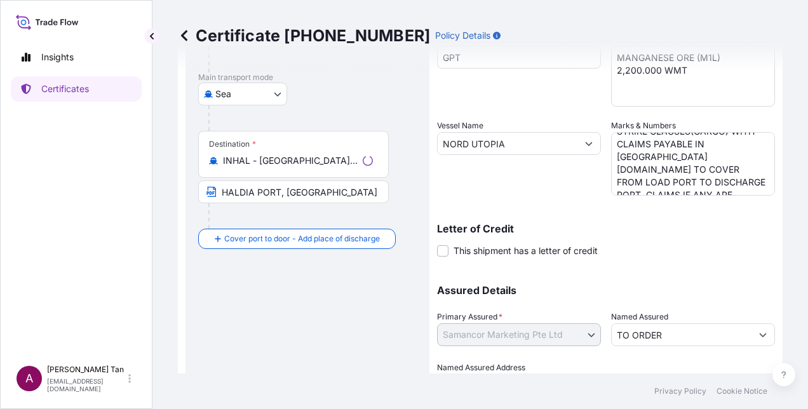
scroll to position [127, 0]
click at [704, 169] on textarea "TO INCLUDE INSTITUTE CARGO CLAUSES(A) INSTITUTE WAR CLAUSES(CARGO) SRCC CLAUSE …" at bounding box center [693, 164] width 164 height 64
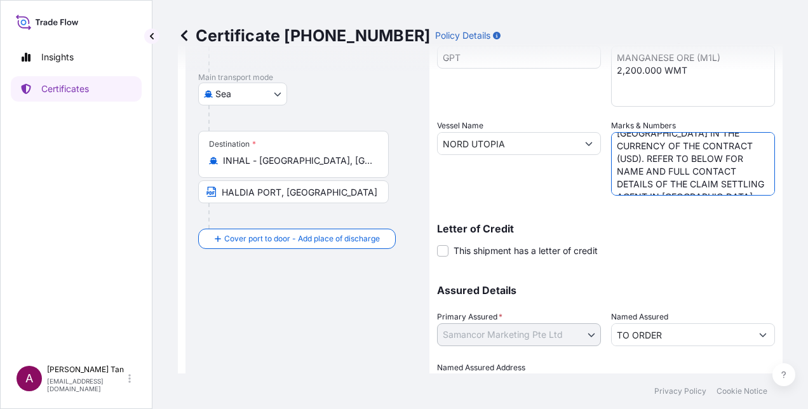
drag, startPoint x: 696, startPoint y: 168, endPoint x: 763, endPoint y: 203, distance: 76.2
click at [763, 203] on div "Shipment Details Issue date * [DATE] Date of Departure * [DATE] Date of Arrival…" at bounding box center [606, 142] width 338 height 509
paste textarea "NAME AND FULL CONTACT DETAILS OF THE CLAIM SETTLING AGENT IN [GEOGRAPHIC_DATA]:…"
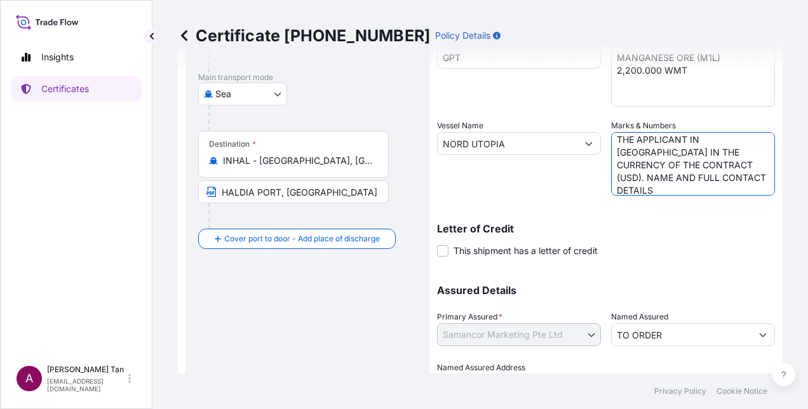
scroll to position [208, 0]
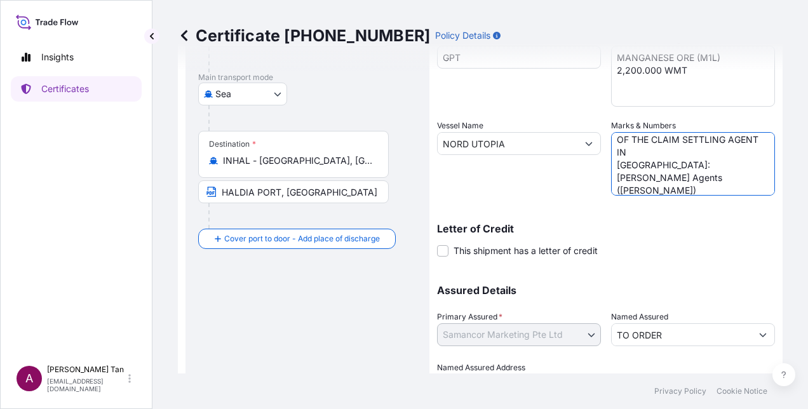
click at [611, 141] on textarea "TO INCLUDE INSTITUTE CARGO CLAUSES(A) INSTITUTE WAR CLAUSES(CARGO) SRCC CLAUSE …" at bounding box center [693, 164] width 164 height 64
click at [614, 188] on textarea "TO INCLUDE INSTITUTE CARGO CLAUSES(A) INSTITUTE WAR CLAUSES(CARGO) SRCC CLAUSE …" at bounding box center [693, 164] width 164 height 64
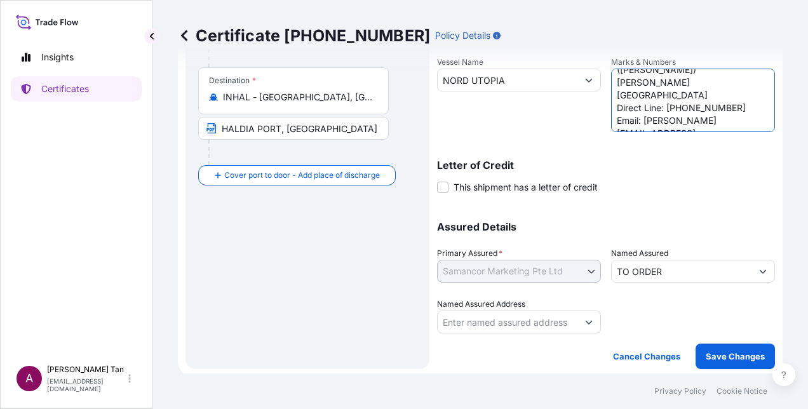
scroll to position [257, 0]
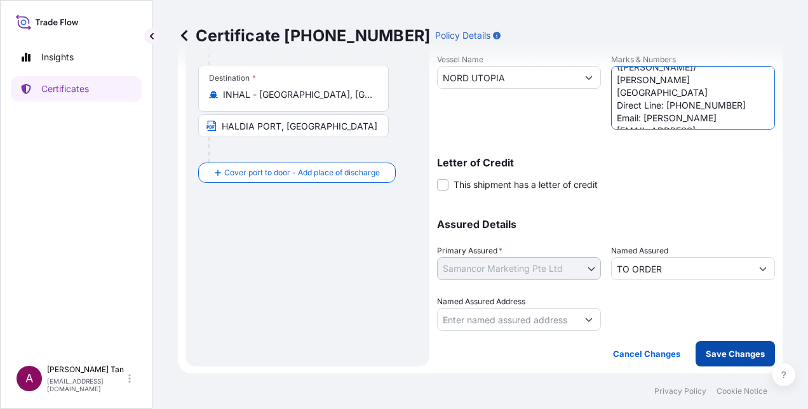
type textarea "TO INCLUDE INSTITUTE CARGO CLAUSES(A) INSTITUTE WAR CLAUSES(CARGO) SRCC CLAUSE …"
click at [728, 351] on p "Save Changes" at bounding box center [735, 354] width 59 height 13
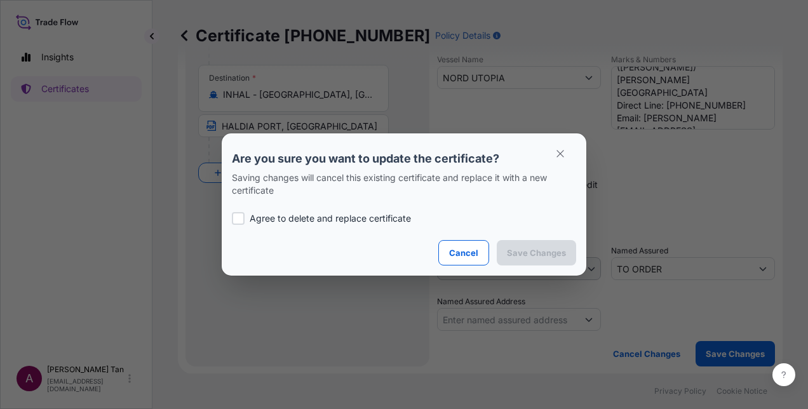
click at [282, 220] on p "Agree to delete and replace certificate" at bounding box center [330, 218] width 161 height 13
checkbox input "true"
click at [514, 244] on button "Save Changes" at bounding box center [536, 252] width 79 height 25
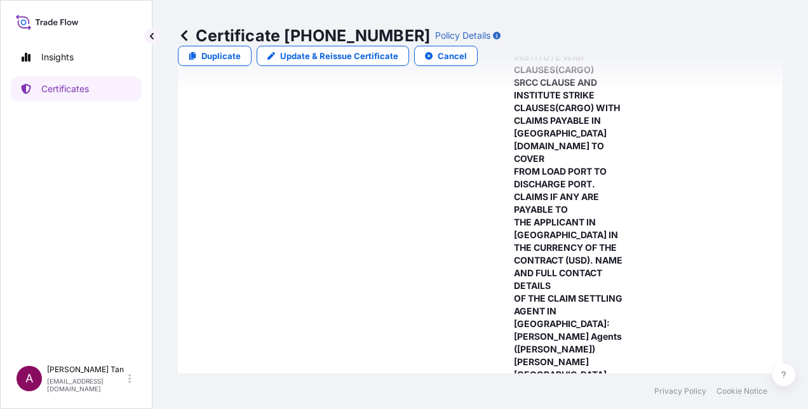
scroll to position [583, 0]
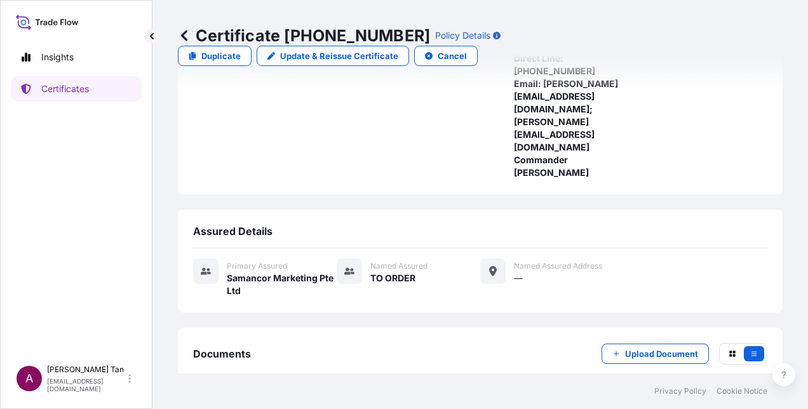
click at [275, 398] on link "PDF Certificate [DATE]T13:41:10.182726" at bounding box center [480, 414] width 575 height 33
click at [183, 35] on icon at bounding box center [184, 35] width 6 height 11
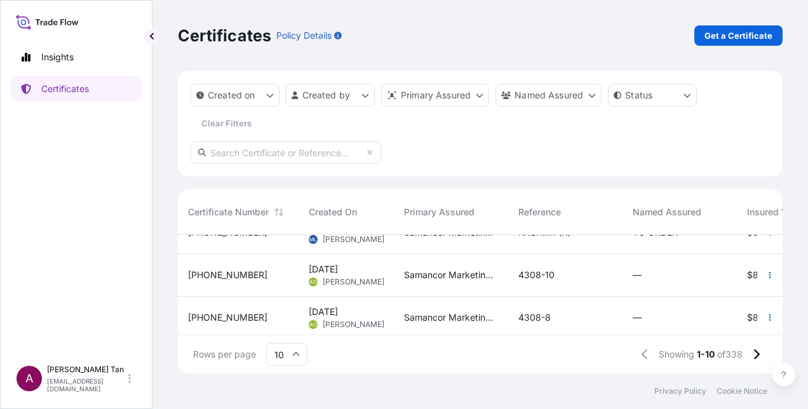
scroll to position [336, 0]
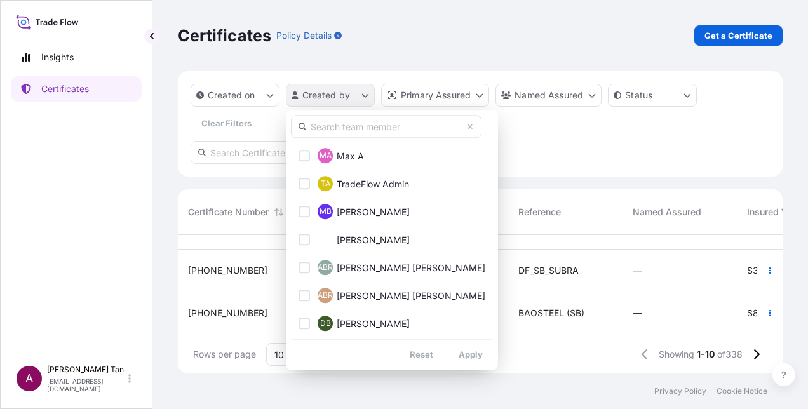
click at [367, 93] on html "Insights Certificates A [PERSON_NAME] [PERSON_NAME][EMAIL_ADDRESS][DOMAIN_NAME]…" at bounding box center [404, 204] width 808 height 409
click at [339, 134] on input "text" at bounding box center [386, 126] width 191 height 23
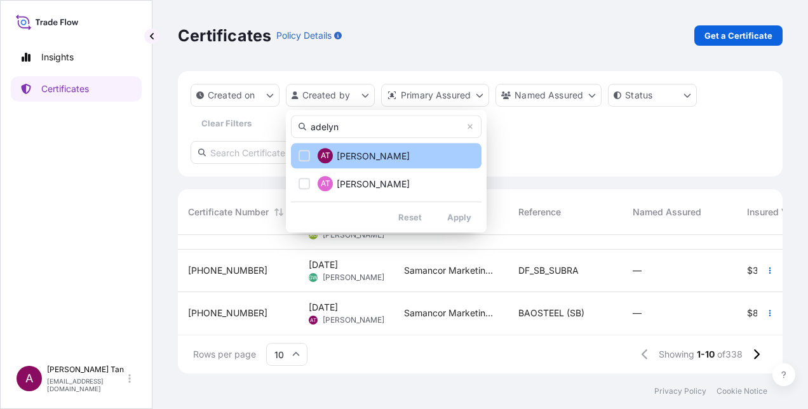
type input "adelyn"
click at [303, 159] on div "Select Option" at bounding box center [304, 155] width 11 height 11
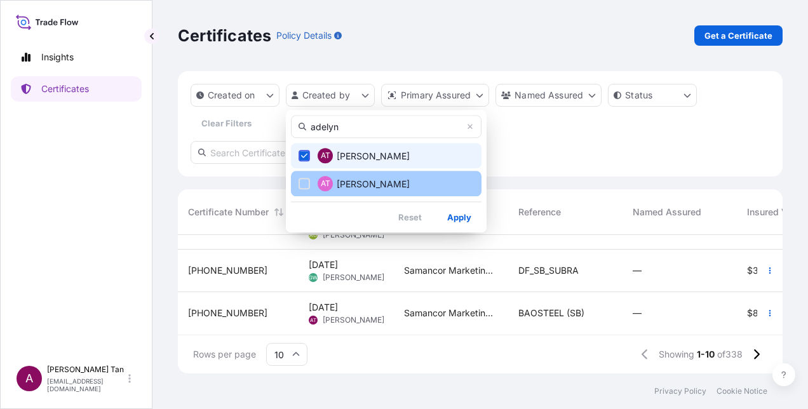
click at [305, 180] on div "Select Option" at bounding box center [304, 183] width 11 height 11
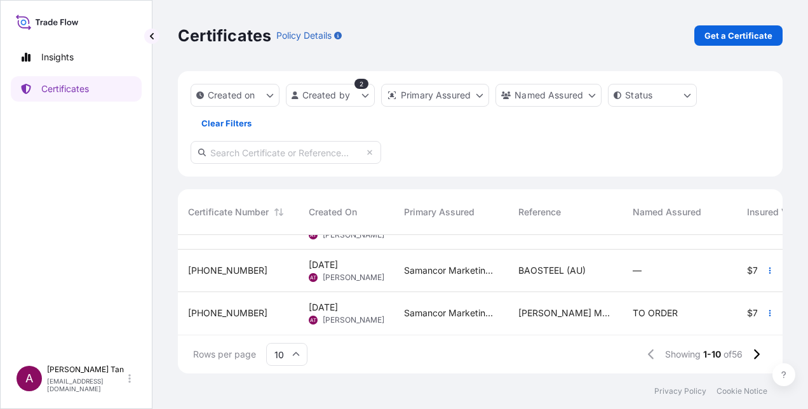
drag, startPoint x: 524, startPoint y: 324, endPoint x: 535, endPoint y: 324, distance: 11.4
click at [535, 324] on div "[PERSON_NAME] METALS" at bounding box center [565, 313] width 114 height 43
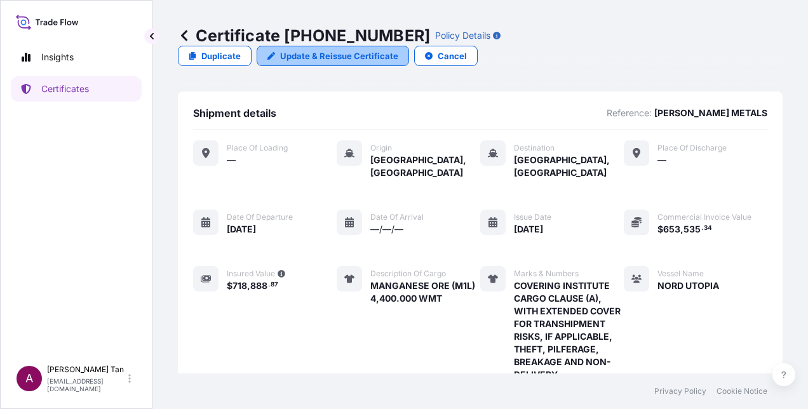
click at [398, 50] on p "Update & Reissue Certificate" at bounding box center [339, 56] width 118 height 13
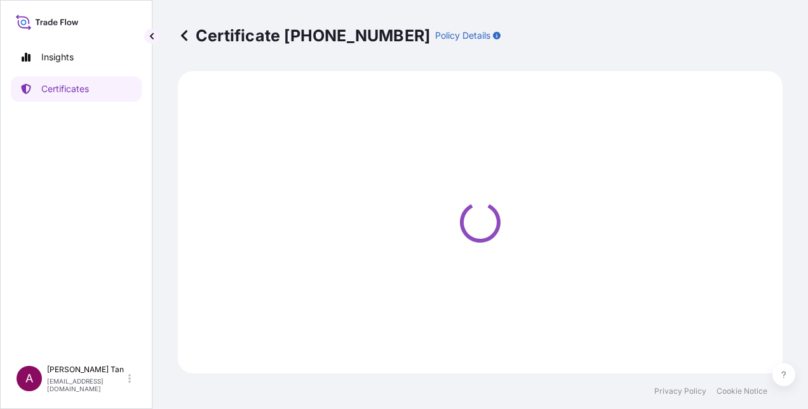
select select "Sea"
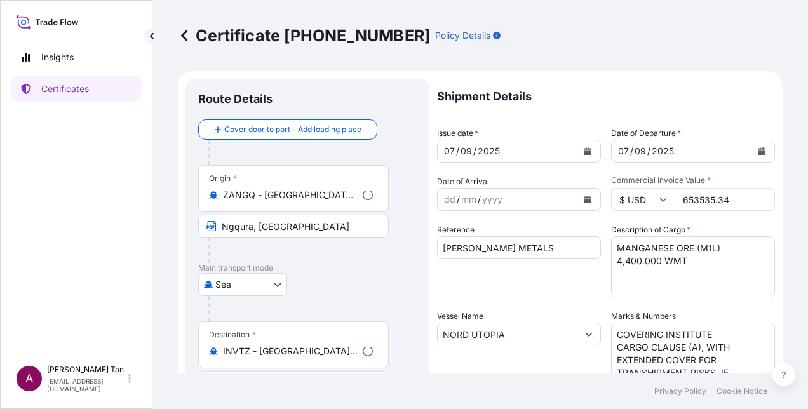
select select "31710"
click at [710, 198] on input "653535.34" at bounding box center [725, 199] width 100 height 23
type input "653535.34"
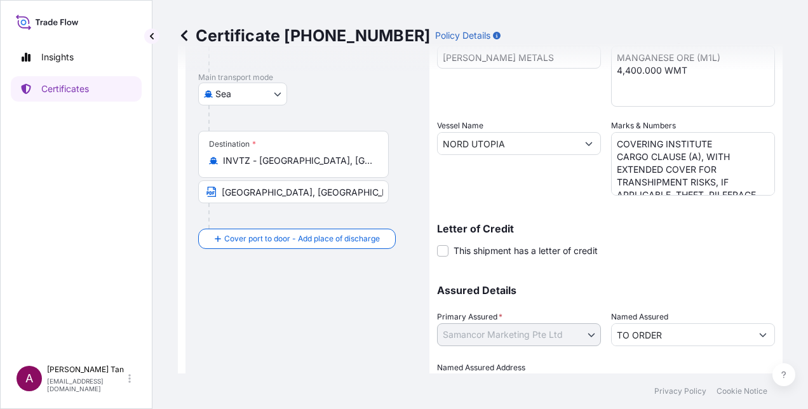
scroll to position [257, 0]
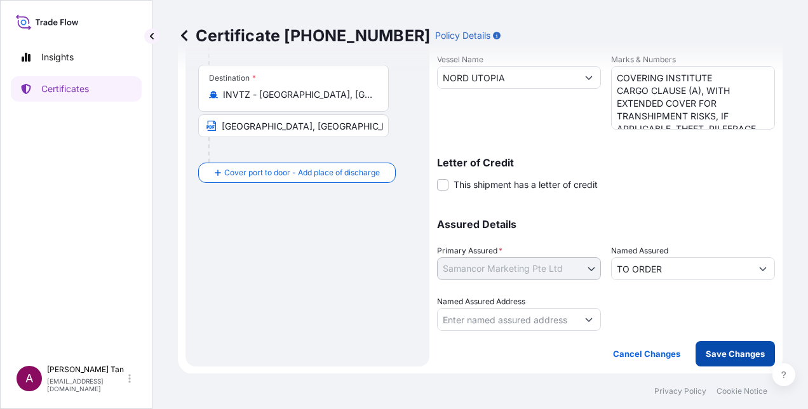
click at [706, 348] on p "Save Changes" at bounding box center [735, 354] width 59 height 13
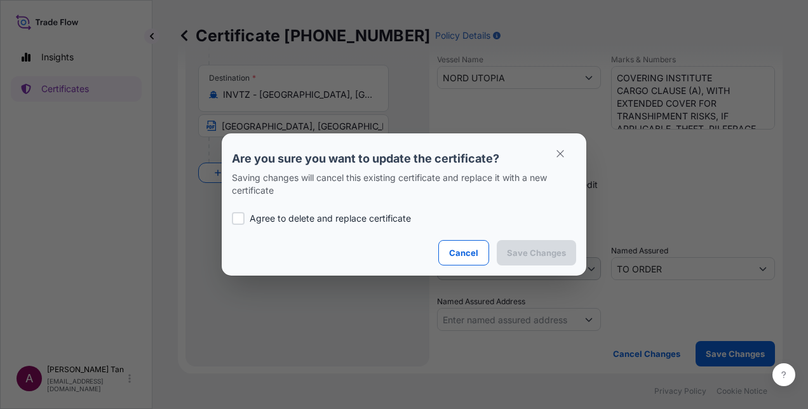
click at [365, 217] on p "Agree to delete and replace certificate" at bounding box center [330, 218] width 161 height 13
checkbox input "true"
click at [507, 250] on button "Save Changes" at bounding box center [536, 252] width 79 height 25
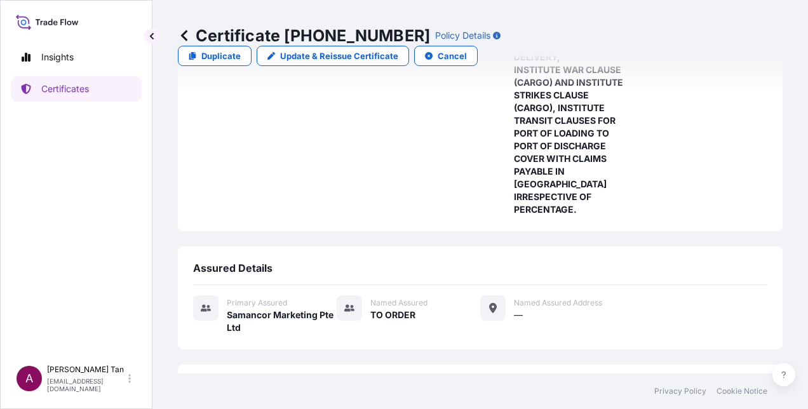
scroll to position [405, 0]
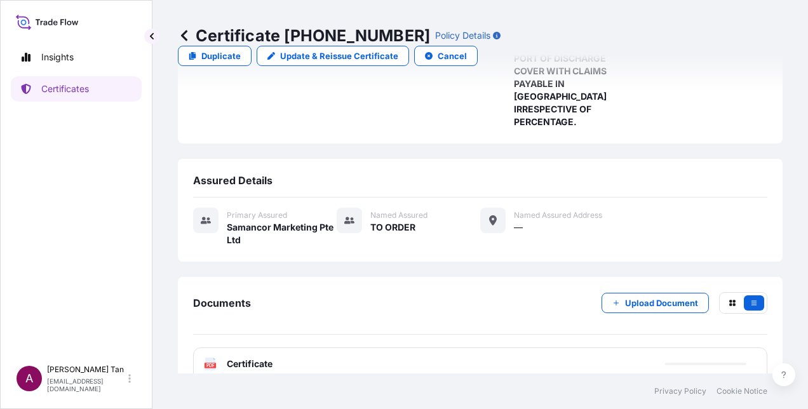
click at [242, 358] on span "Certificate" at bounding box center [250, 364] width 46 height 13
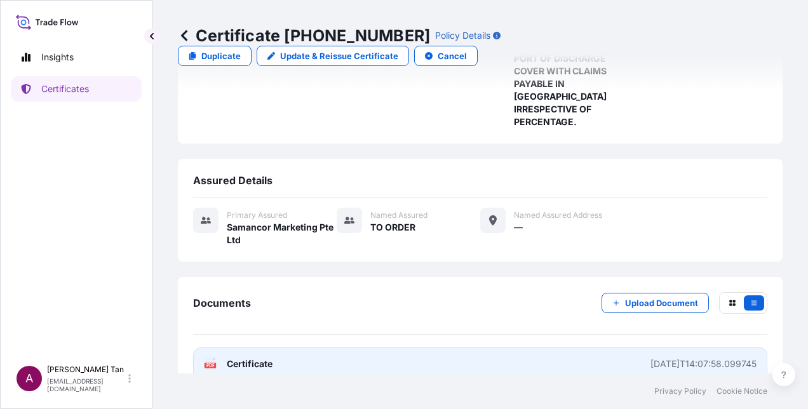
click at [299, 348] on link "PDF Certificate [DATE]T14:07:58.099745" at bounding box center [480, 364] width 575 height 33
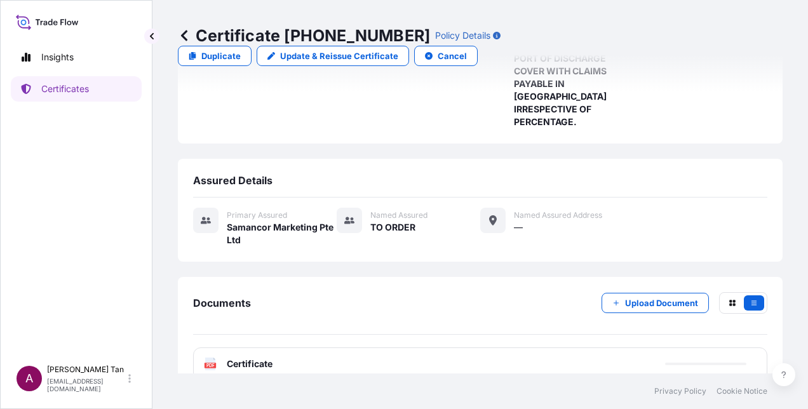
scroll to position [88, 0]
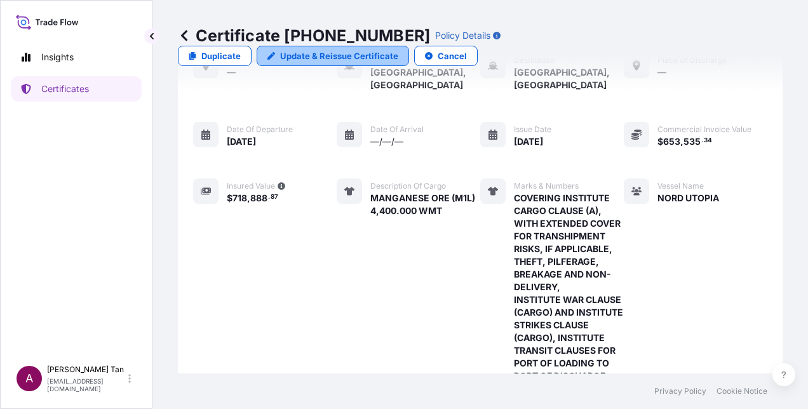
click at [398, 50] on p "Update & Reissue Certificate" at bounding box center [339, 56] width 118 height 13
select select "Sea"
select select "31710"
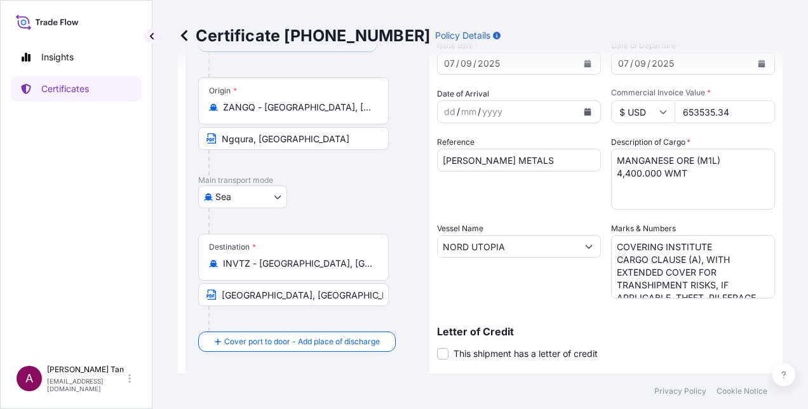
click at [707, 113] on input "653535.34" at bounding box center [725, 111] width 100 height 23
click at [709, 112] on input "653535.34" at bounding box center [725, 111] width 100 height 23
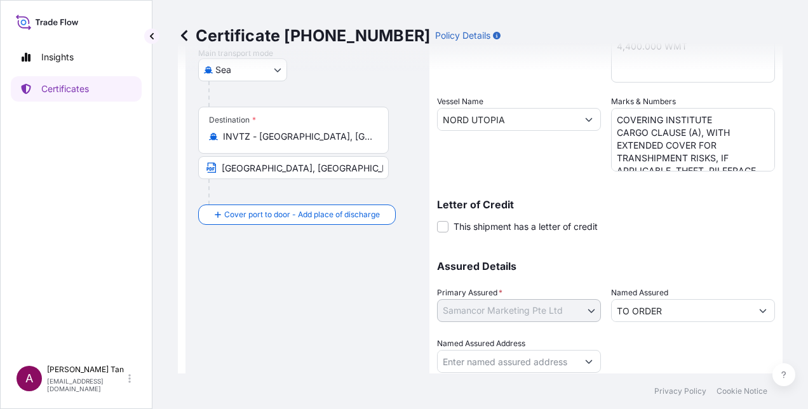
scroll to position [257, 0]
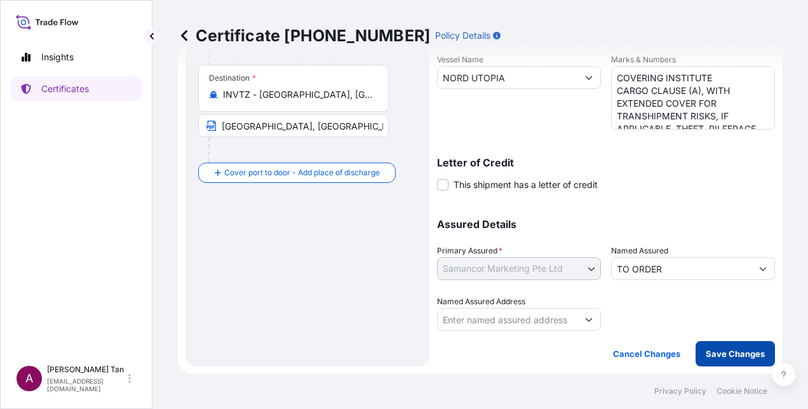
type input "653536.34"
click at [711, 357] on p "Save Changes" at bounding box center [735, 354] width 59 height 13
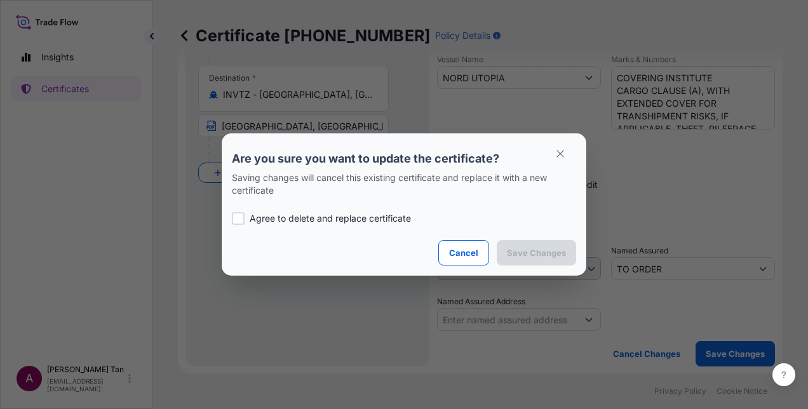
click at [405, 219] on p "Agree to delete and replace certificate" at bounding box center [330, 218] width 161 height 13
checkbox input "true"
click at [528, 250] on p "Save Changes" at bounding box center [536, 253] width 59 height 13
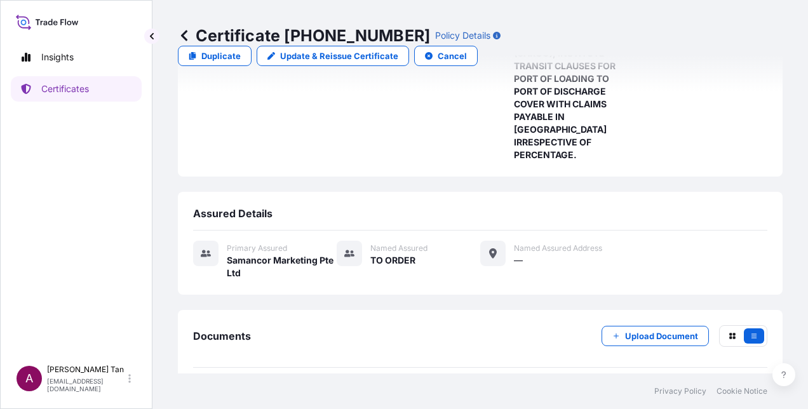
scroll to position [405, 0]
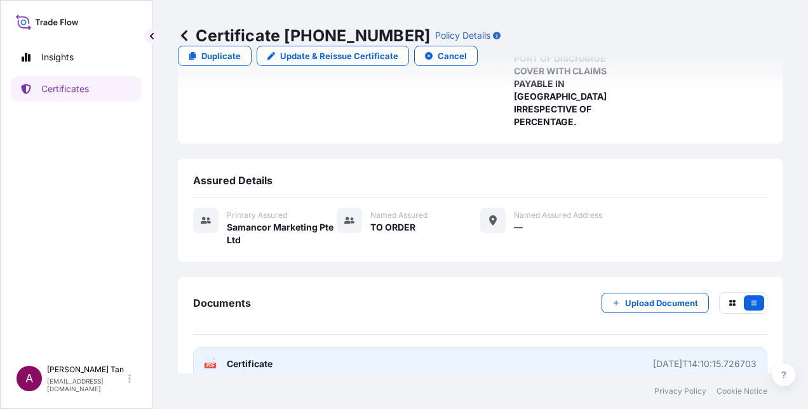
click at [478, 348] on link "PDF Certificate [DATE]T14:10:15.726703" at bounding box center [480, 364] width 575 height 33
